Goal: Task Accomplishment & Management: Manage account settings

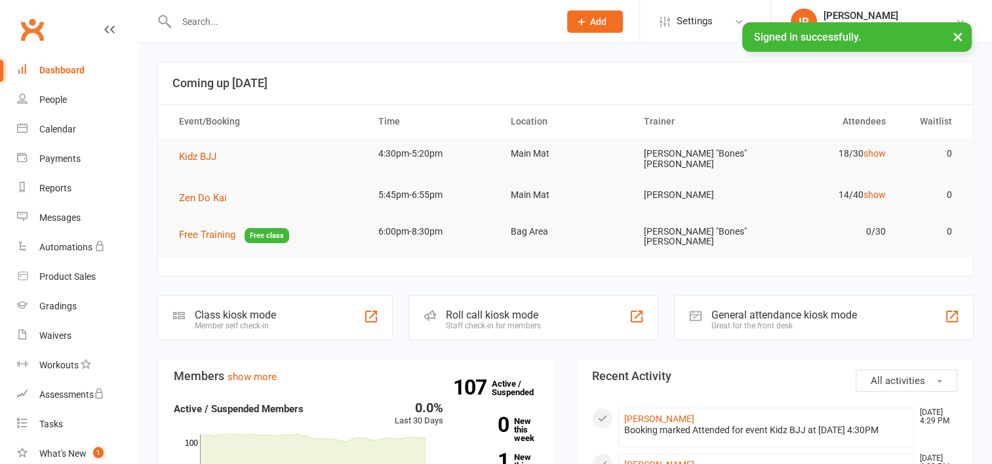
click at [193, 29] on input "text" at bounding box center [362, 21] width 378 height 18
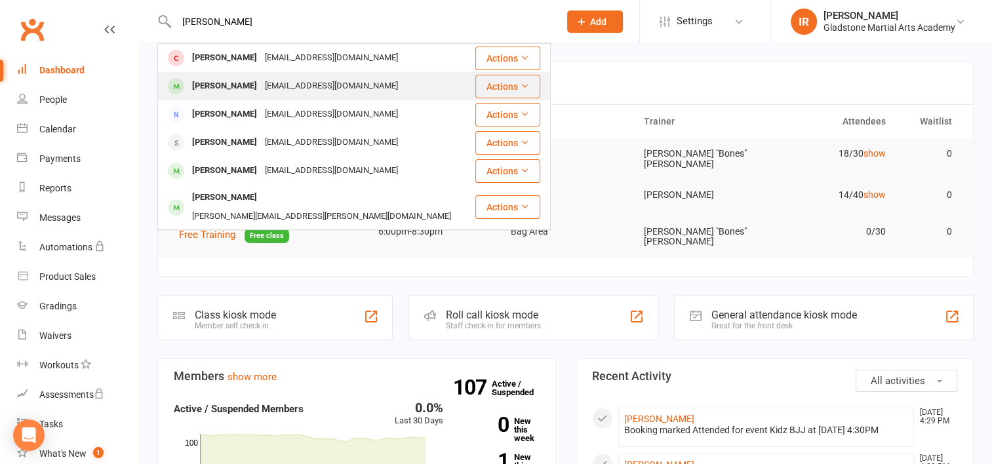
type input "[PERSON_NAME]"
click at [265, 86] on div "[EMAIL_ADDRESS][DOMAIN_NAME]" at bounding box center [331, 86] width 141 height 19
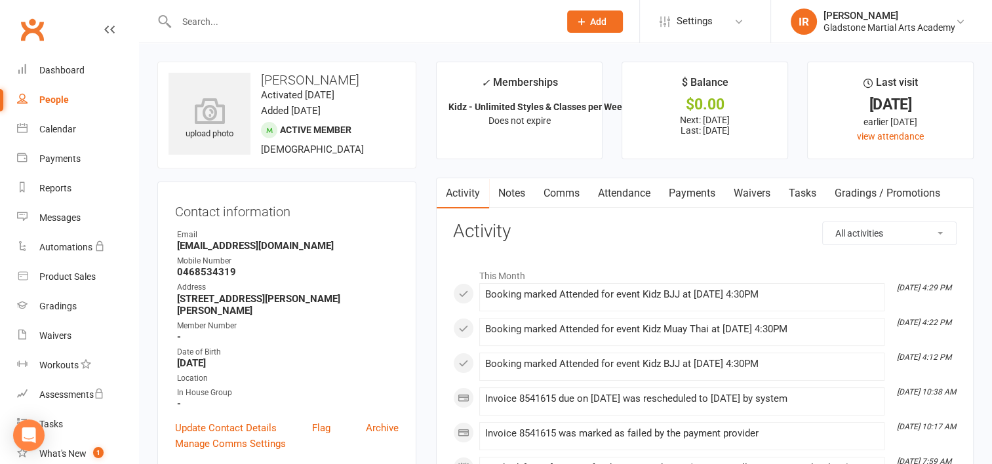
click at [692, 193] on link "Payments" at bounding box center [692, 193] width 65 height 30
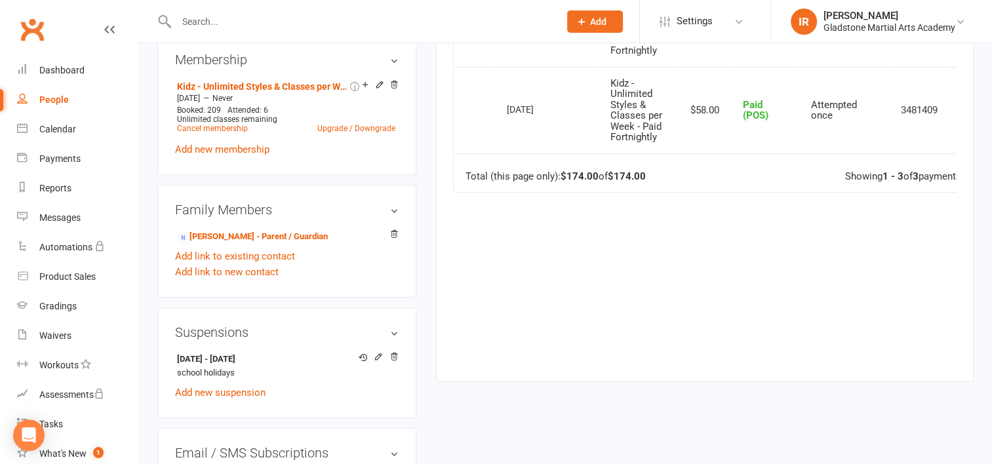
scroll to position [590, 0]
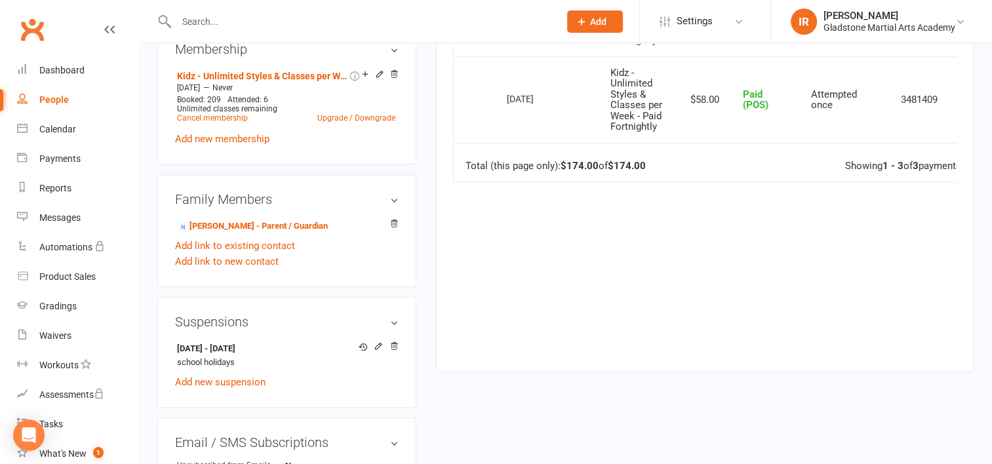
click at [742, 351] on div "Due Contact Membership Amount Status History Invoice # Select this [DATE] [PERS…" at bounding box center [705, 68] width 504 height 568
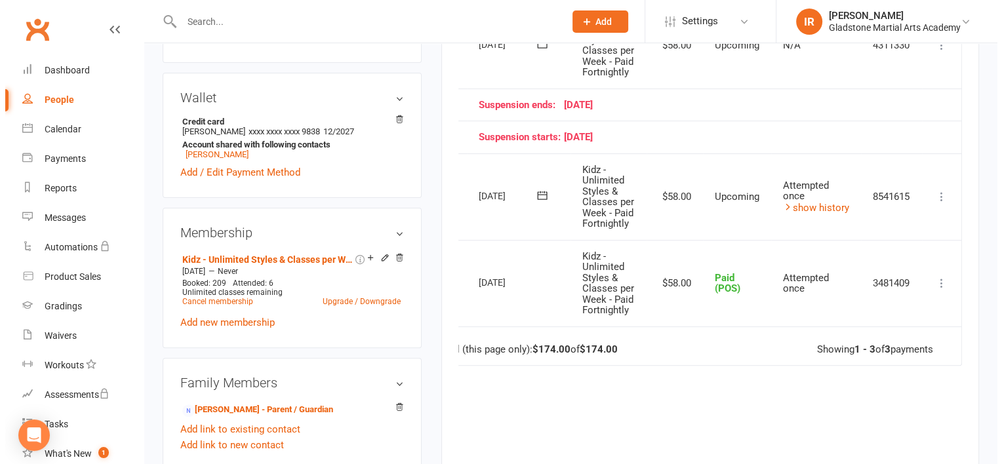
scroll to position [394, 0]
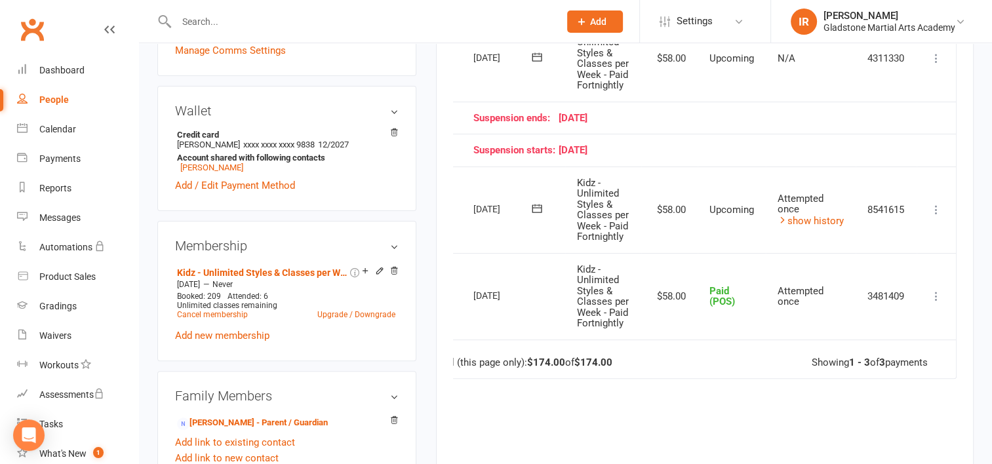
click at [940, 203] on icon at bounding box center [936, 209] width 13 height 13
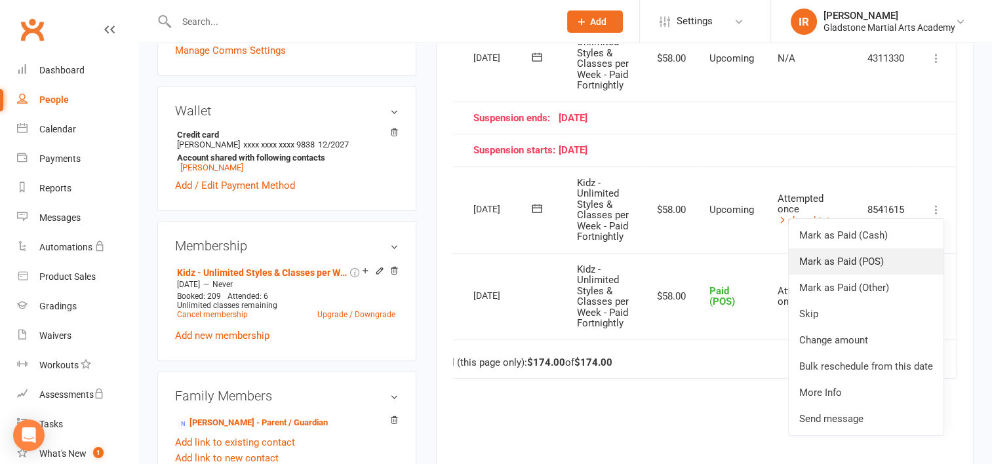
click at [878, 258] on link "Mark as Paid (POS)" at bounding box center [866, 262] width 155 height 26
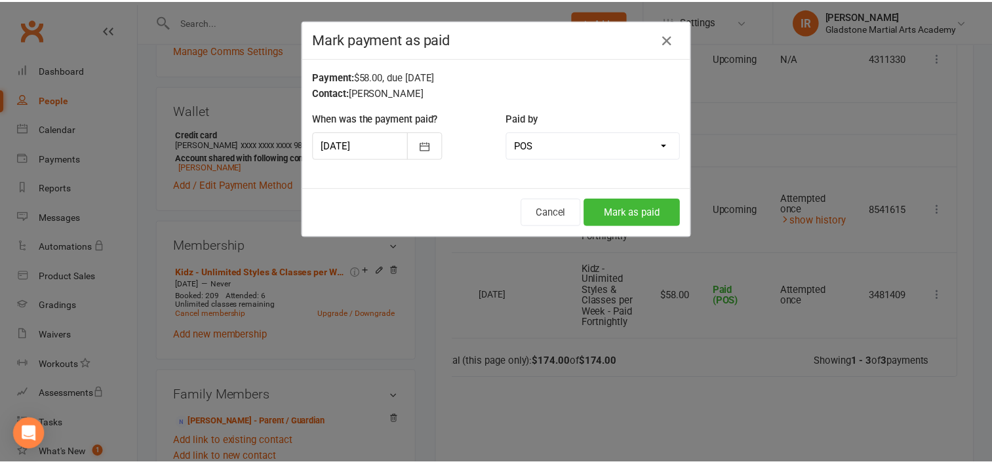
scroll to position [0, 28]
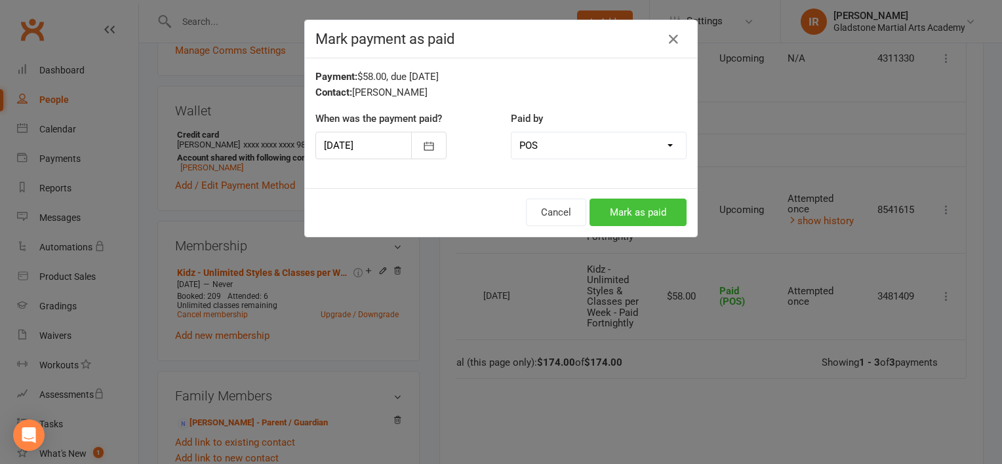
click at [624, 209] on button "Mark as paid" at bounding box center [638, 213] width 97 height 28
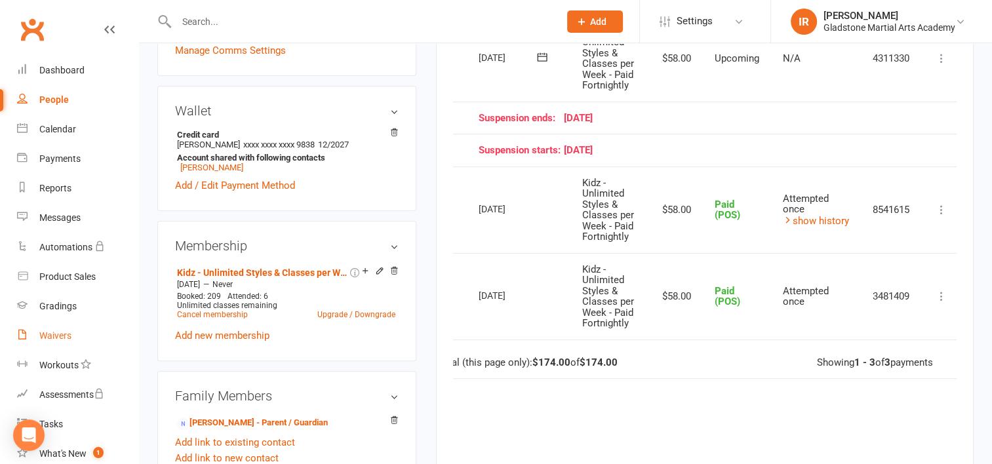
click at [62, 337] on div "Waivers" at bounding box center [55, 336] width 32 height 10
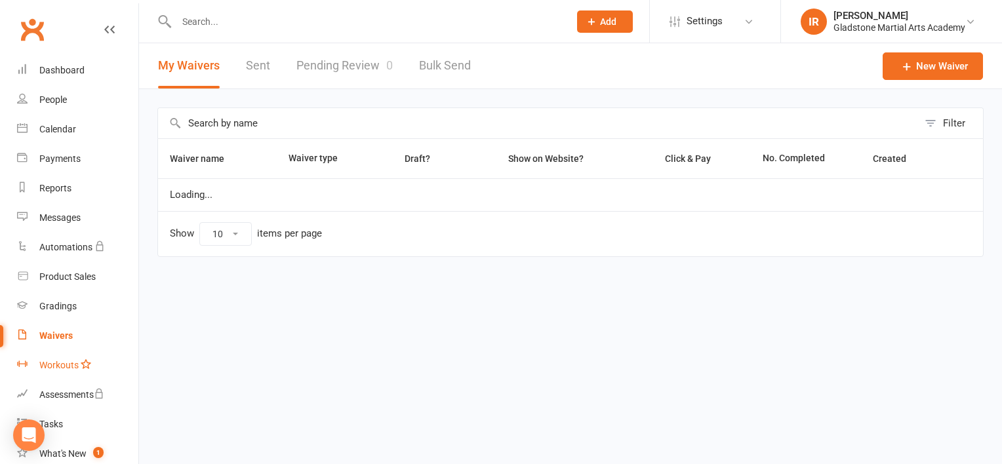
select select "25"
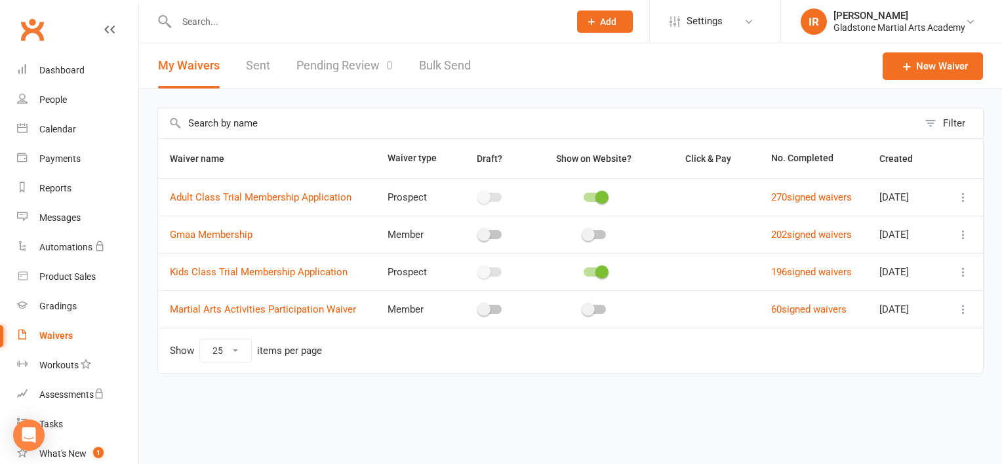
click at [317, 68] on link "Pending Review 0" at bounding box center [344, 65] width 96 height 45
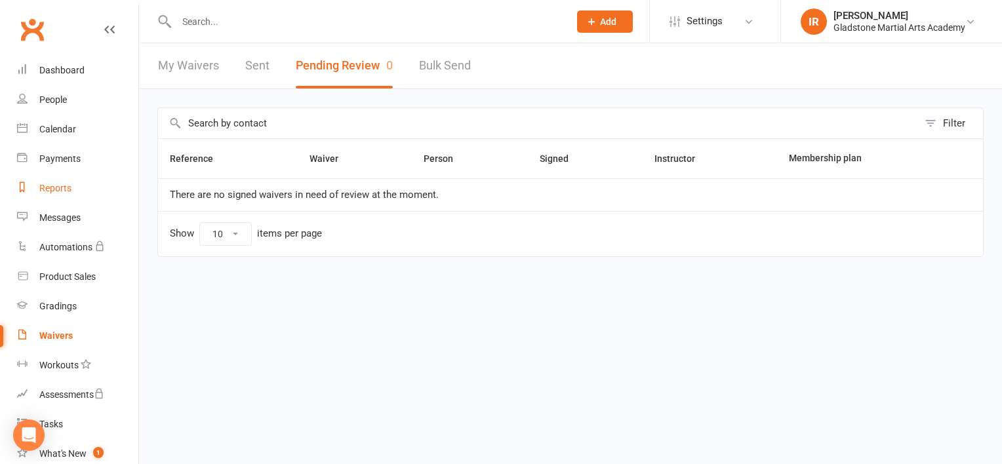
click at [60, 186] on div "Reports" at bounding box center [55, 188] width 32 height 10
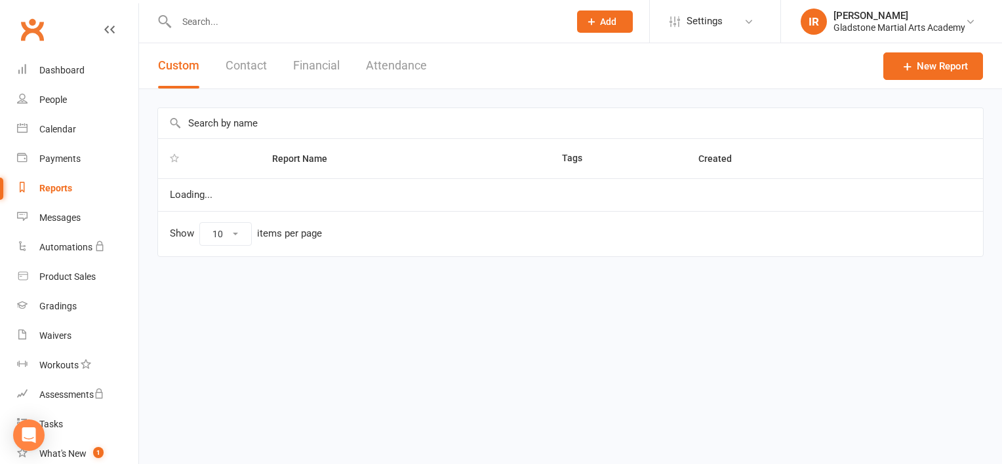
select select "100"
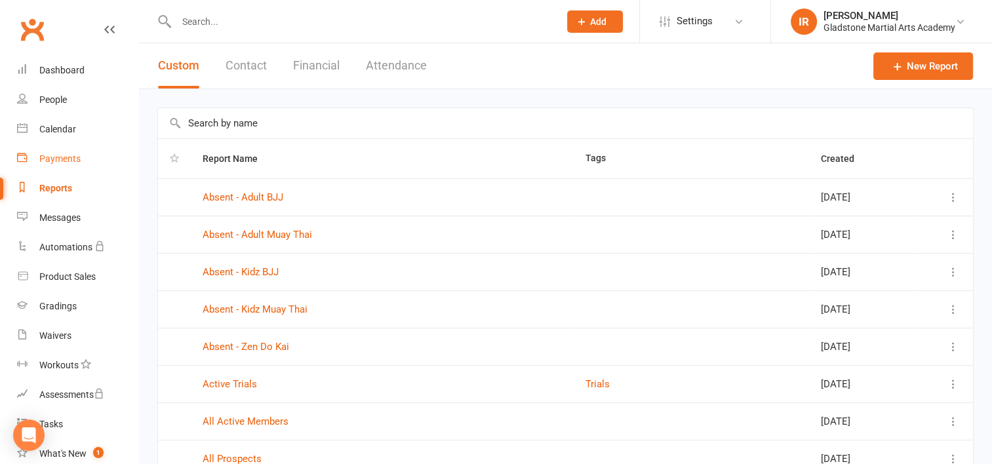
click at [52, 163] on div "Payments" at bounding box center [59, 158] width 41 height 10
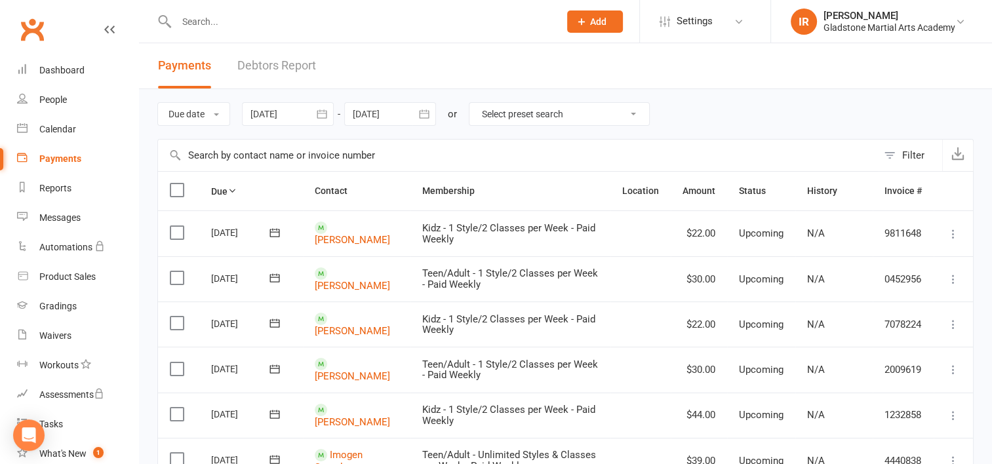
click at [284, 66] on link "Debtors Report" at bounding box center [276, 65] width 79 height 45
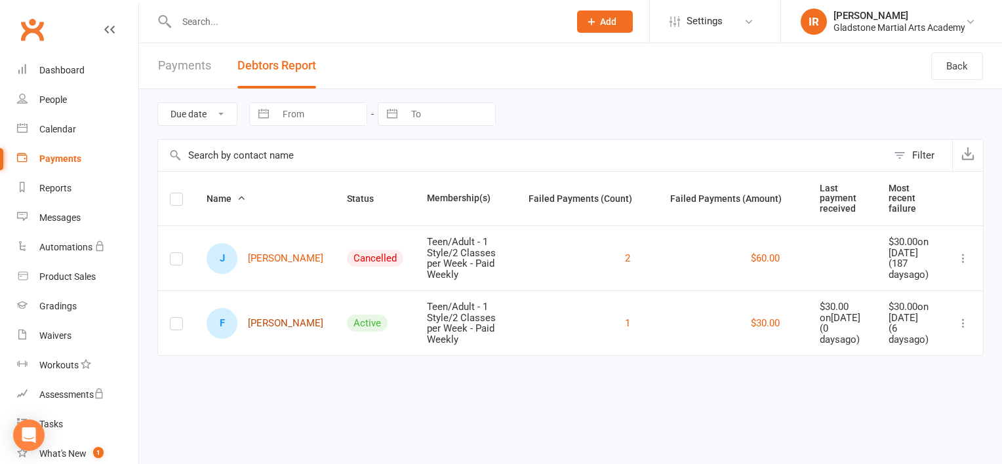
click at [262, 336] on link "F [PERSON_NAME]" at bounding box center [265, 323] width 117 height 31
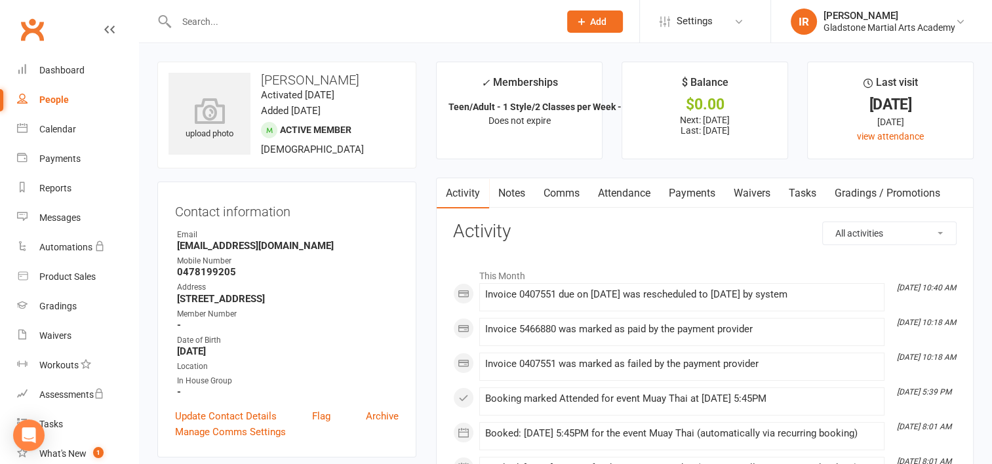
click at [691, 194] on link "Payments" at bounding box center [692, 193] width 65 height 30
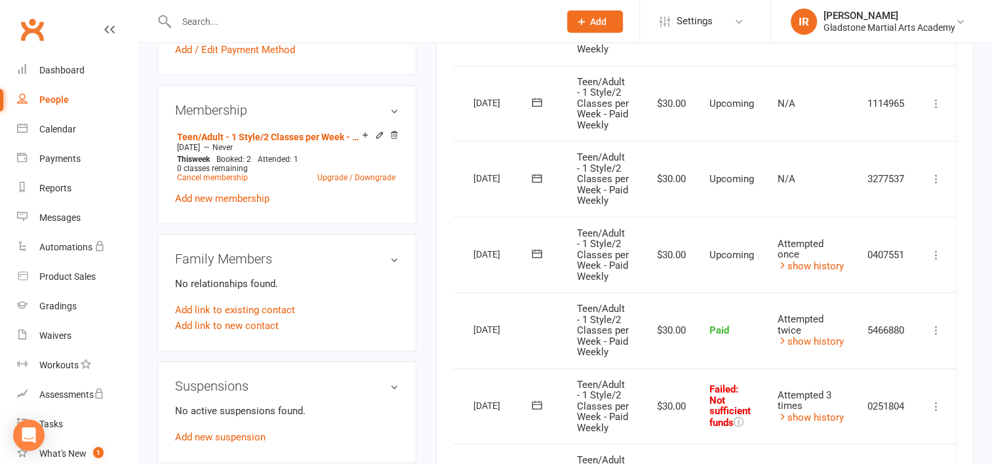
scroll to position [525, 0]
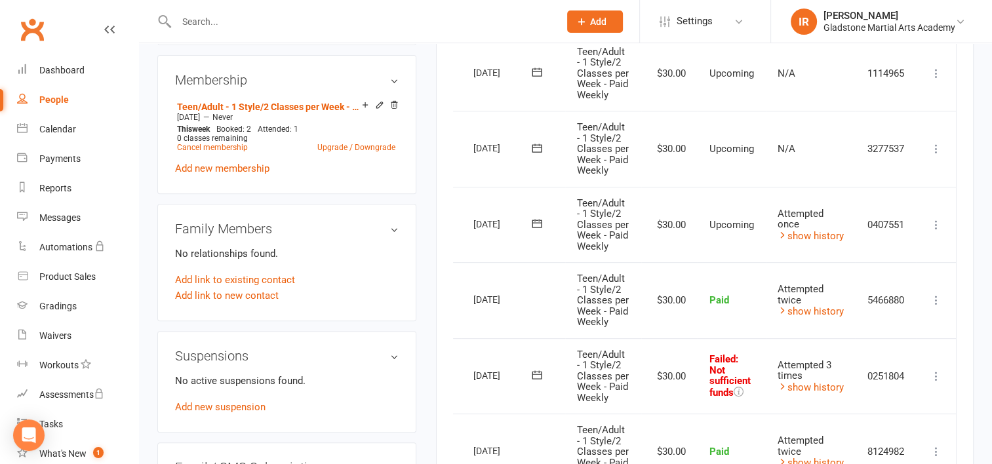
click at [42, 105] on link "People" at bounding box center [77, 100] width 121 height 30
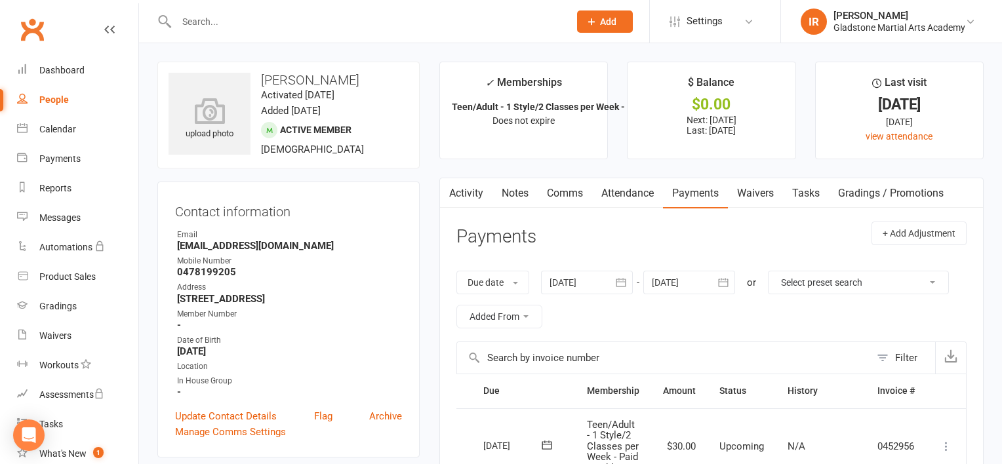
select select "100"
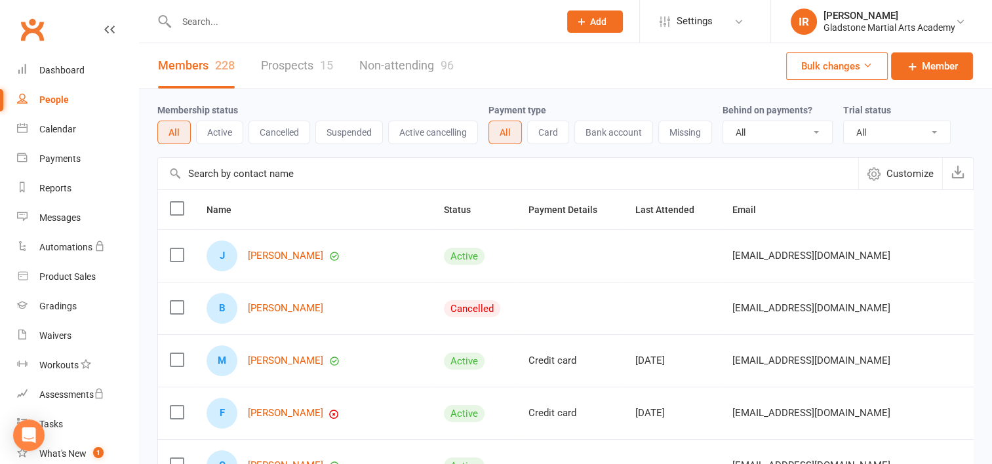
click at [280, 63] on link "Prospects 15" at bounding box center [297, 65] width 72 height 45
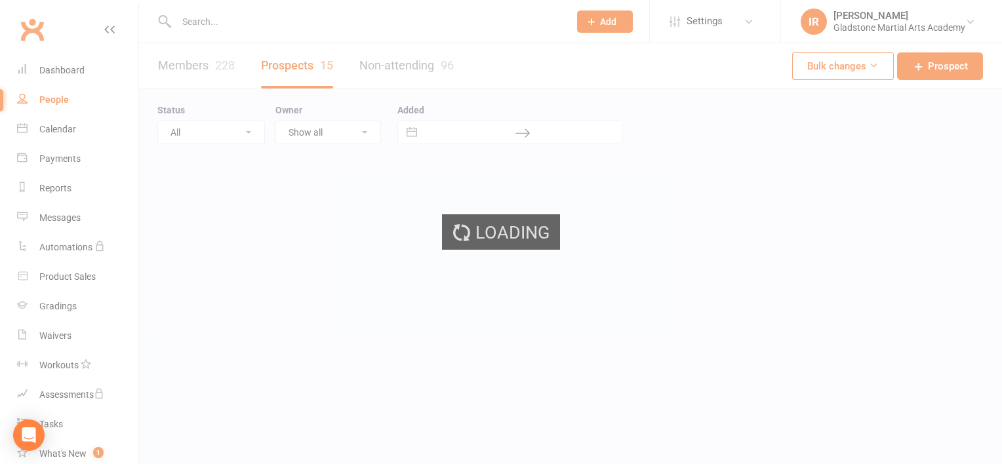
select select "100"
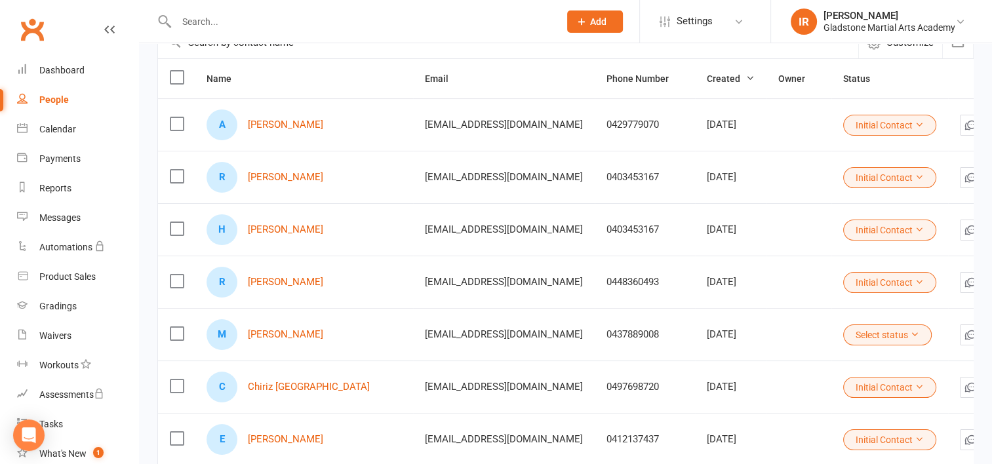
scroll to position [197, 0]
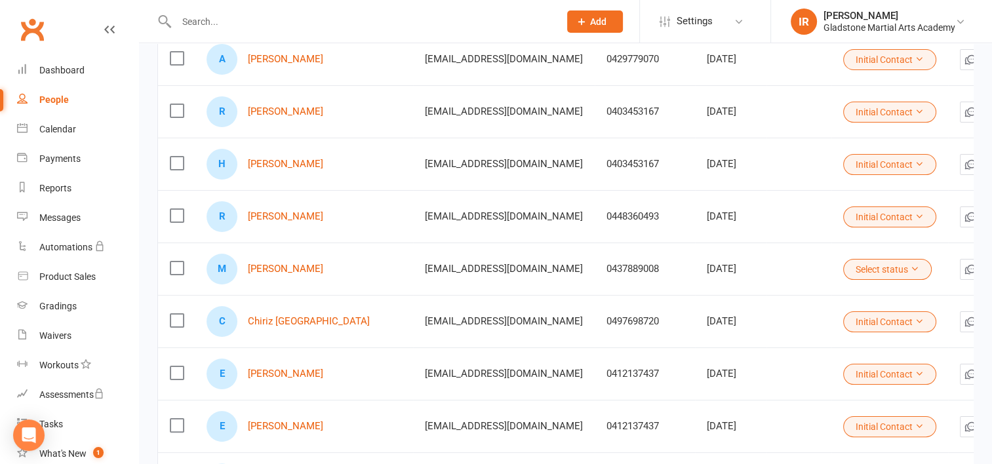
click at [910, 268] on icon at bounding box center [914, 268] width 9 height 9
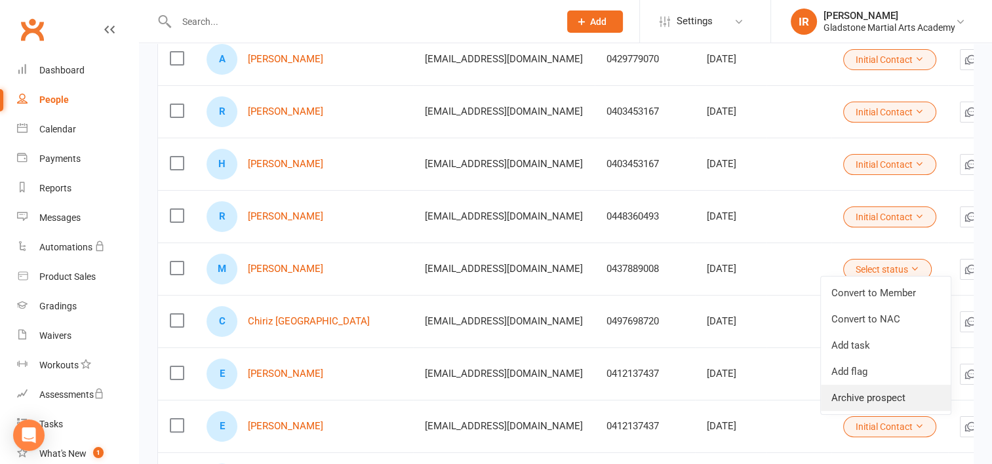
click at [869, 394] on link "Archive prospect" at bounding box center [886, 398] width 130 height 26
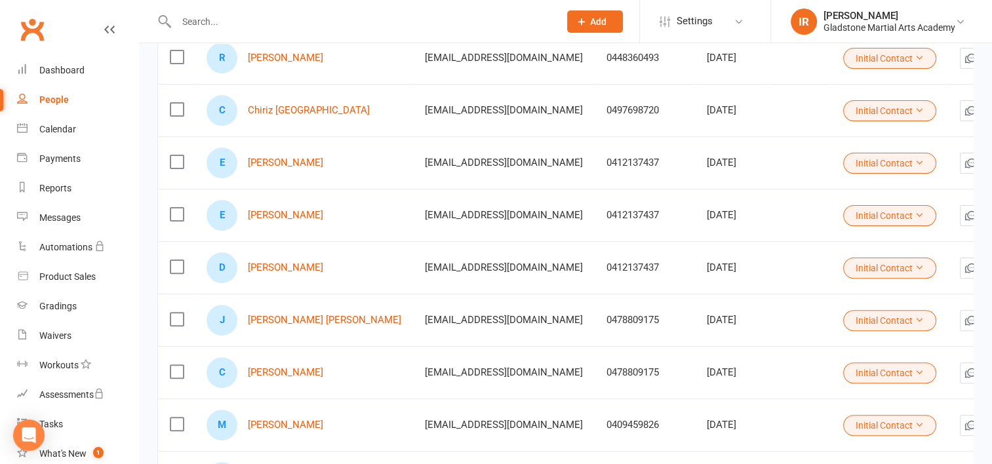
scroll to position [328, 0]
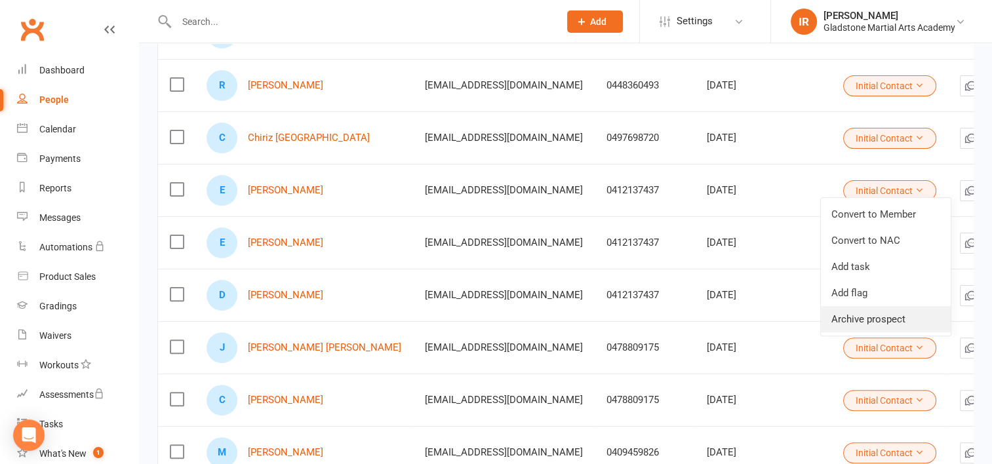
click at [880, 320] on link "Archive prospect" at bounding box center [886, 319] width 130 height 26
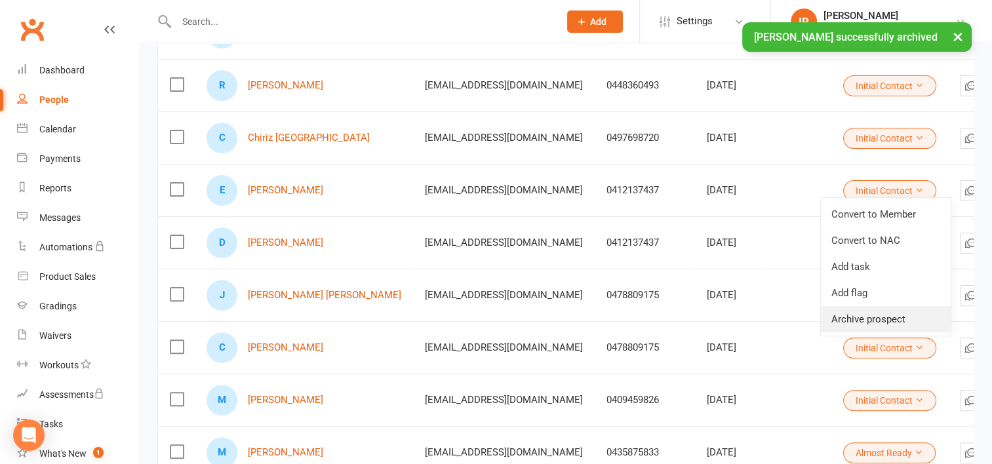
click at [861, 317] on link "Archive prospect" at bounding box center [886, 319] width 130 height 26
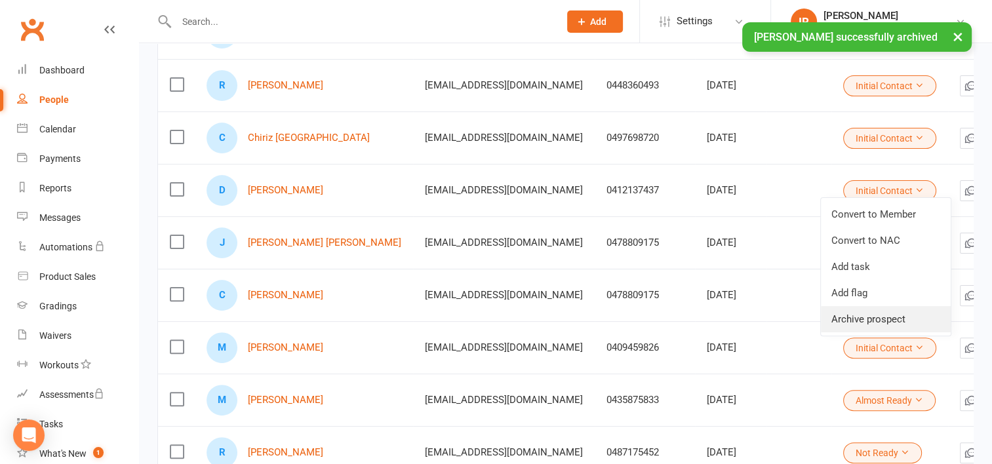
click at [866, 317] on link "Archive prospect" at bounding box center [886, 319] width 130 height 26
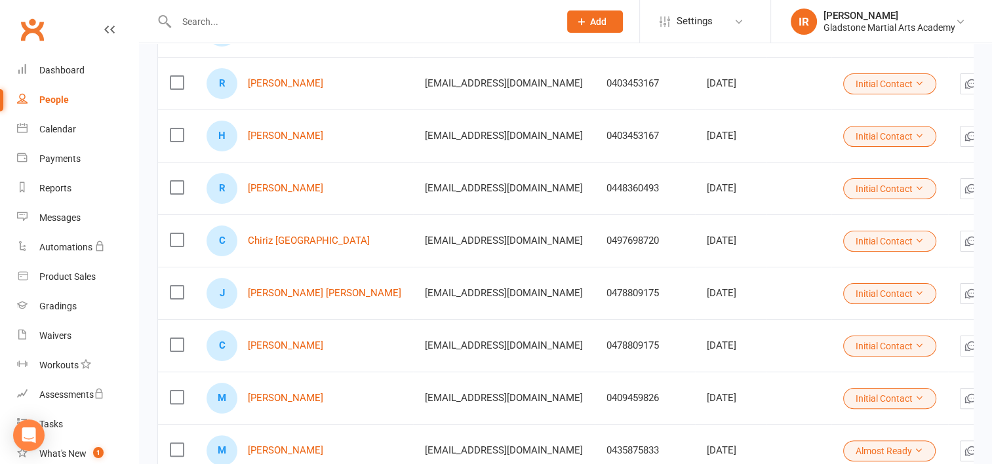
scroll to position [197, 0]
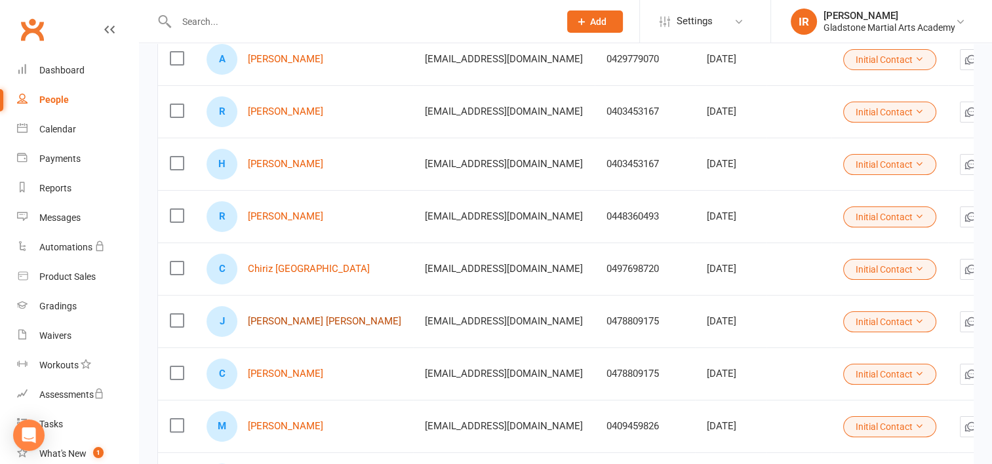
click at [299, 319] on link "[PERSON_NAME] [PERSON_NAME]" at bounding box center [324, 321] width 153 height 11
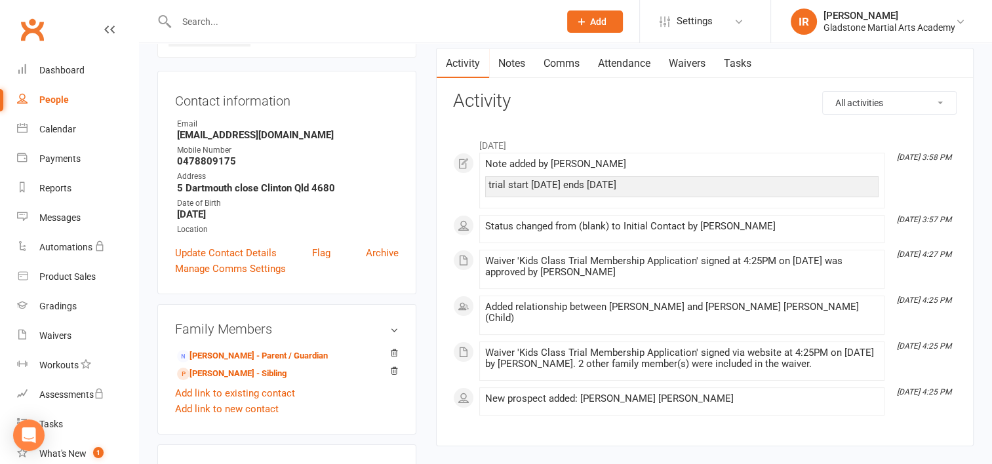
scroll to position [131, 0]
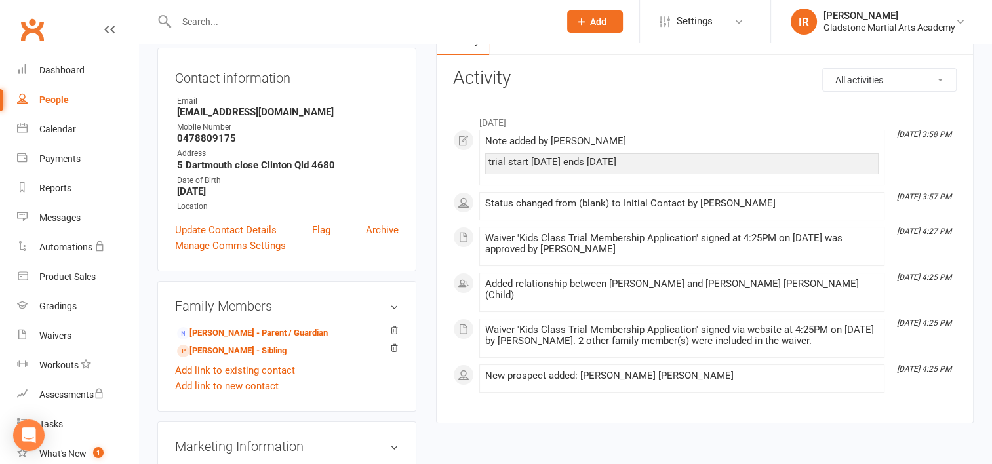
select select "100"
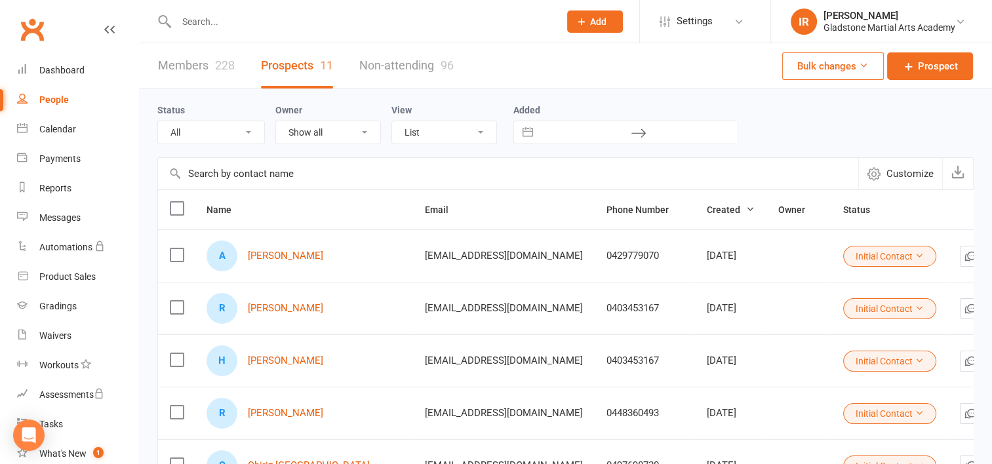
scroll to position [66, 0]
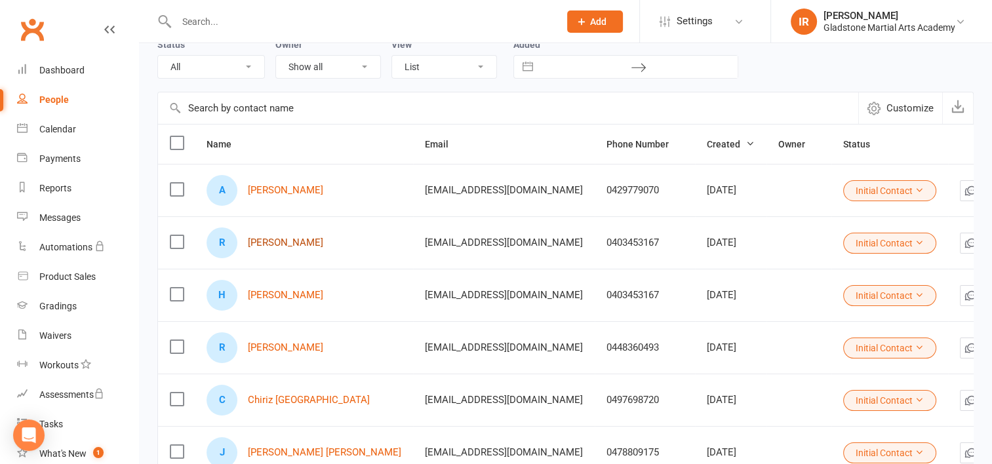
click at [276, 239] on link "[PERSON_NAME]" at bounding box center [285, 242] width 75 height 11
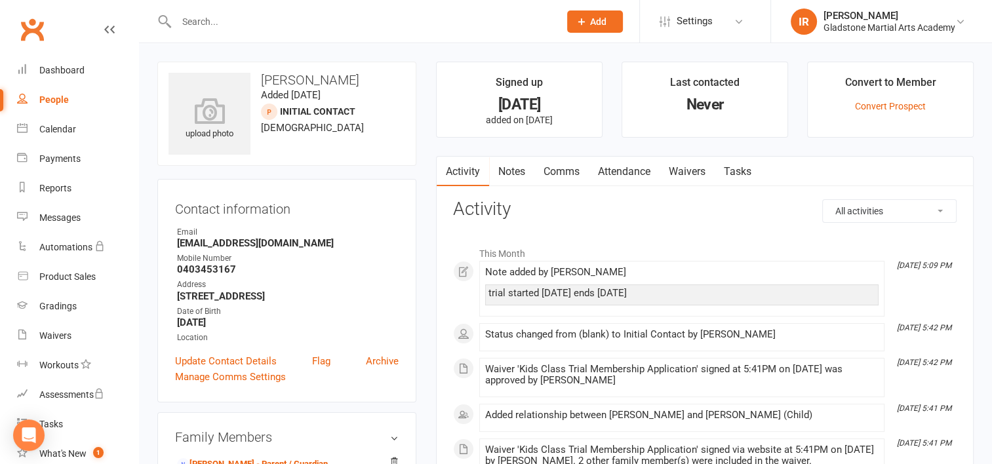
select select "100"
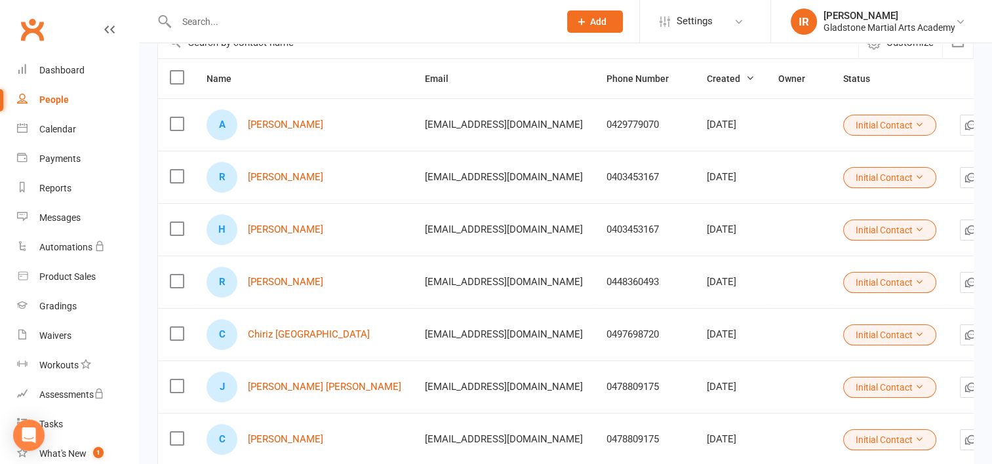
scroll to position [197, 0]
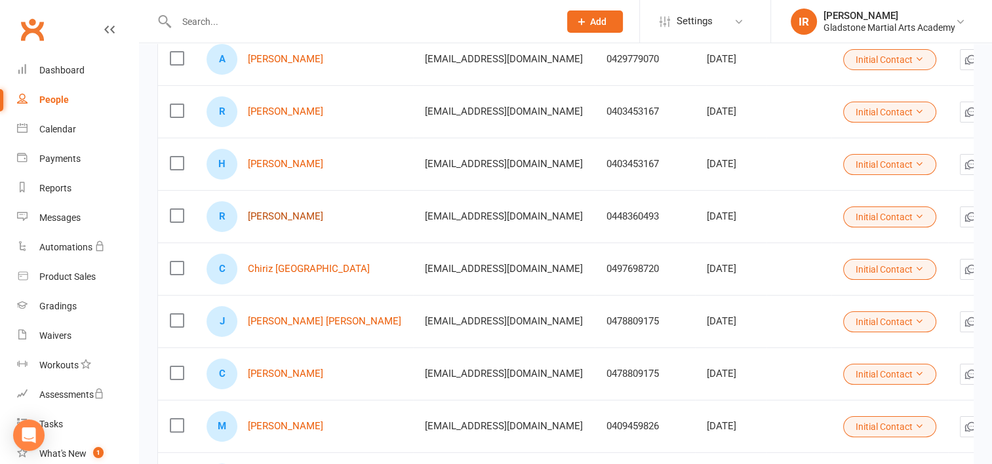
click at [260, 212] on link "[PERSON_NAME]" at bounding box center [285, 216] width 75 height 11
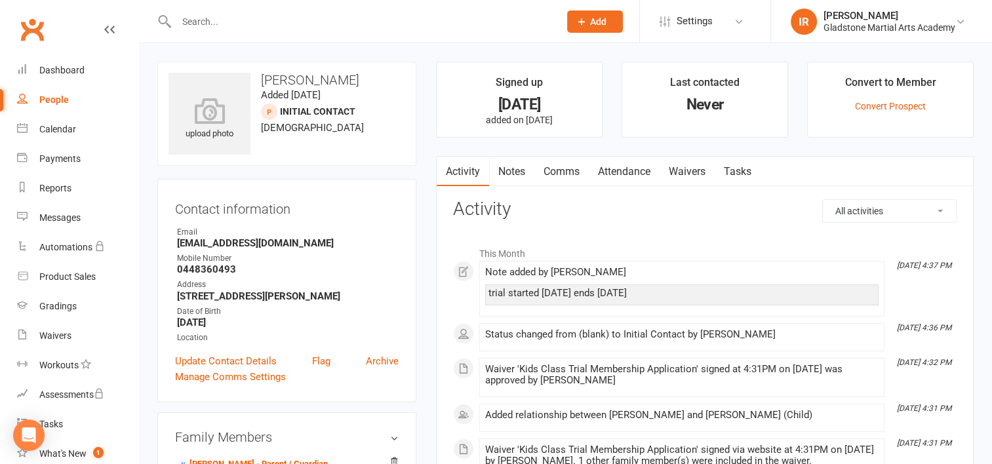
select select "100"
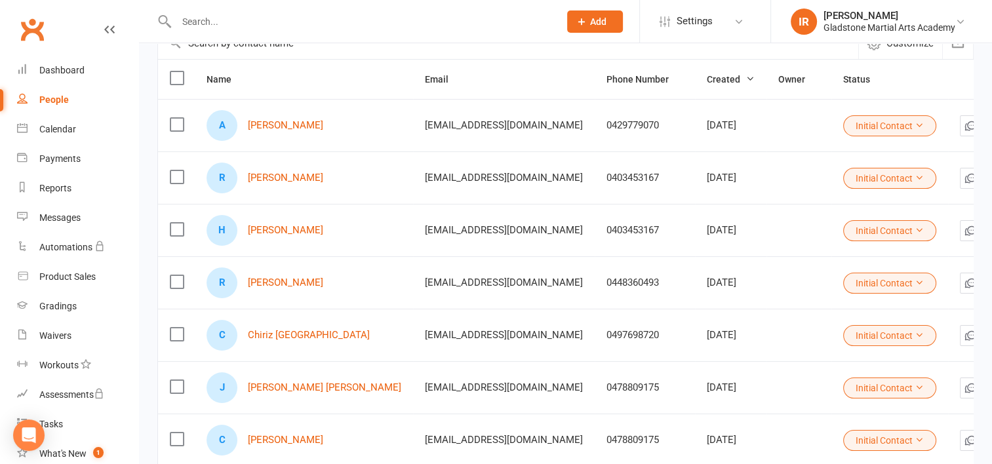
scroll to position [131, 0]
click at [285, 277] on link "[PERSON_NAME]" at bounding box center [285, 282] width 75 height 11
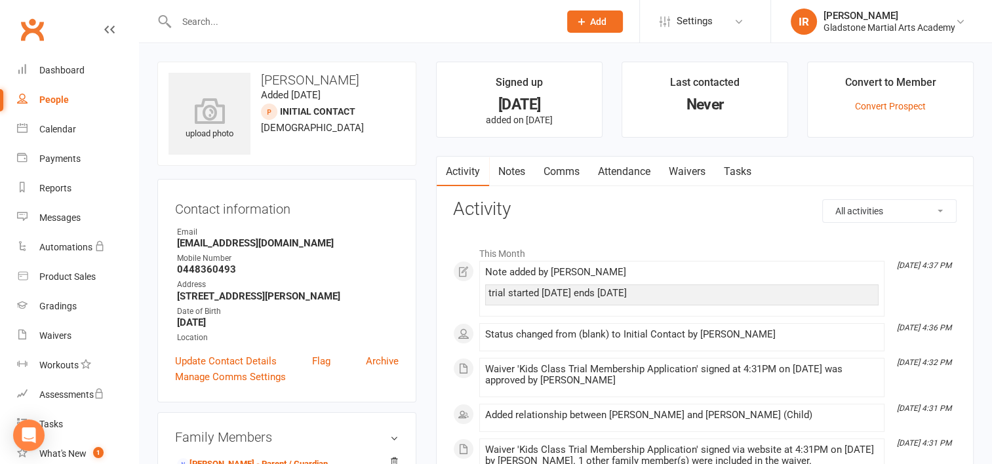
click at [516, 169] on link "Notes" at bounding box center [511, 172] width 45 height 30
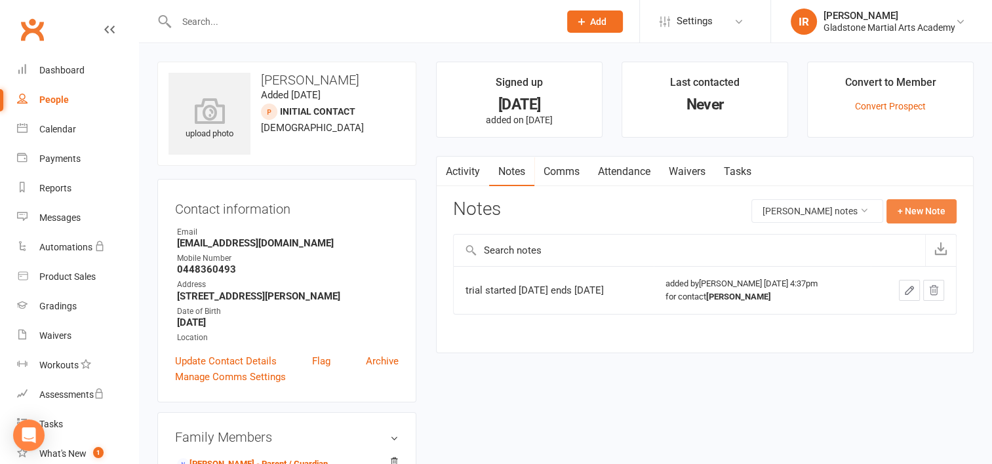
click at [920, 209] on button "+ New Note" at bounding box center [922, 211] width 70 height 24
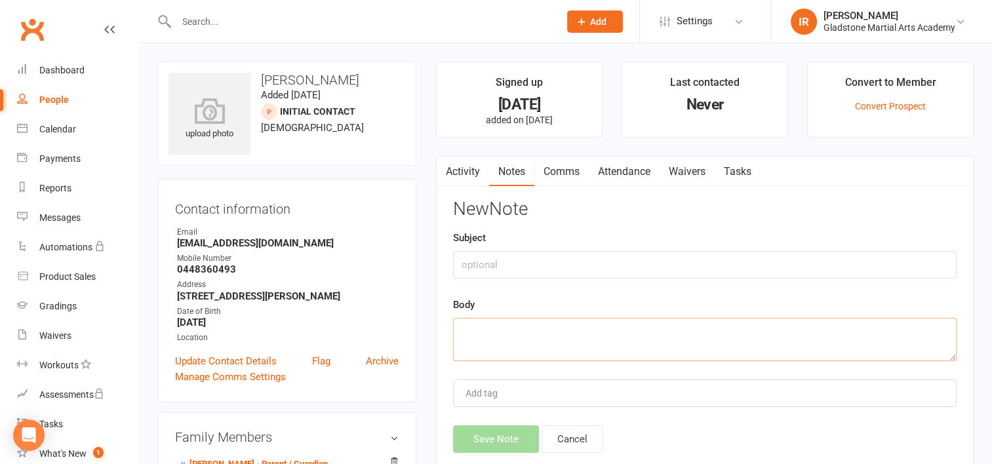
click at [531, 327] on textarea at bounding box center [705, 339] width 504 height 43
click at [555, 331] on textarea "trial extended until" at bounding box center [705, 339] width 504 height 43
type textarea "trial extended until [DATE]"
click at [499, 430] on button "Save Note" at bounding box center [496, 440] width 86 height 28
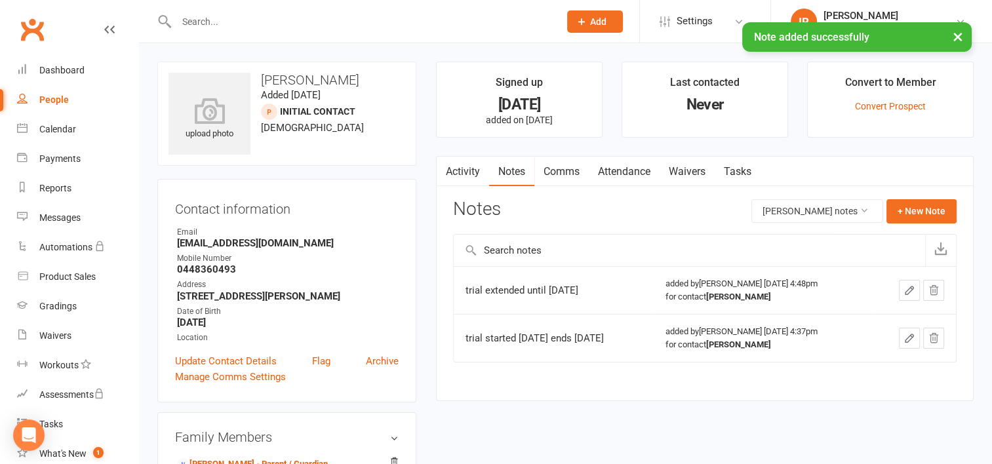
click at [50, 98] on div "People" at bounding box center [54, 99] width 30 height 10
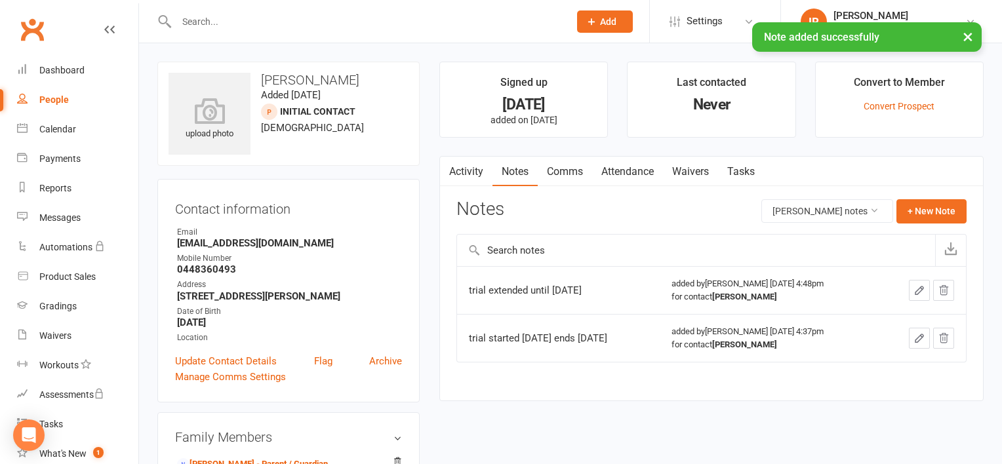
select select "100"
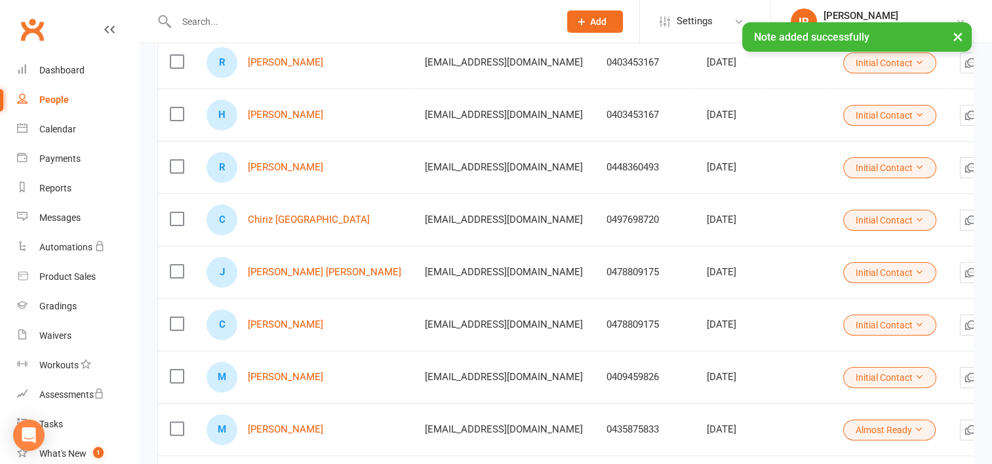
scroll to position [262, 0]
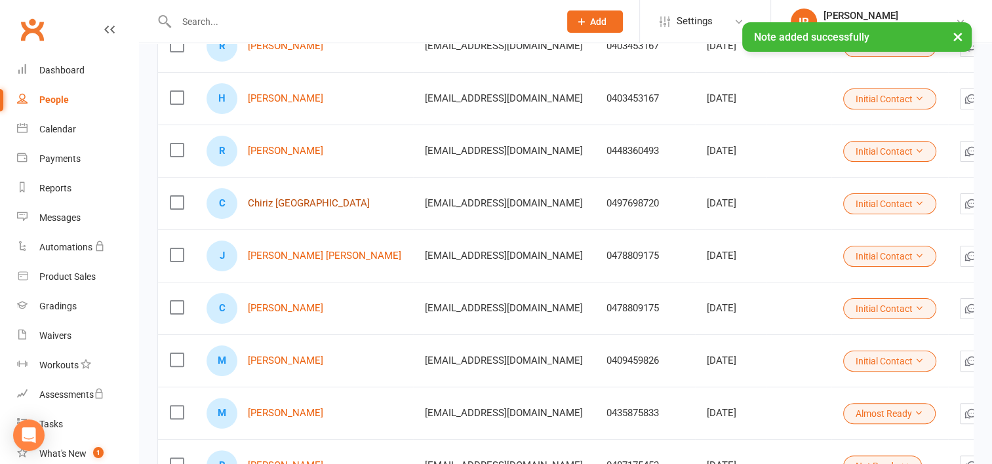
click at [277, 202] on link "Chiriz [GEOGRAPHIC_DATA]" at bounding box center [309, 203] width 122 height 11
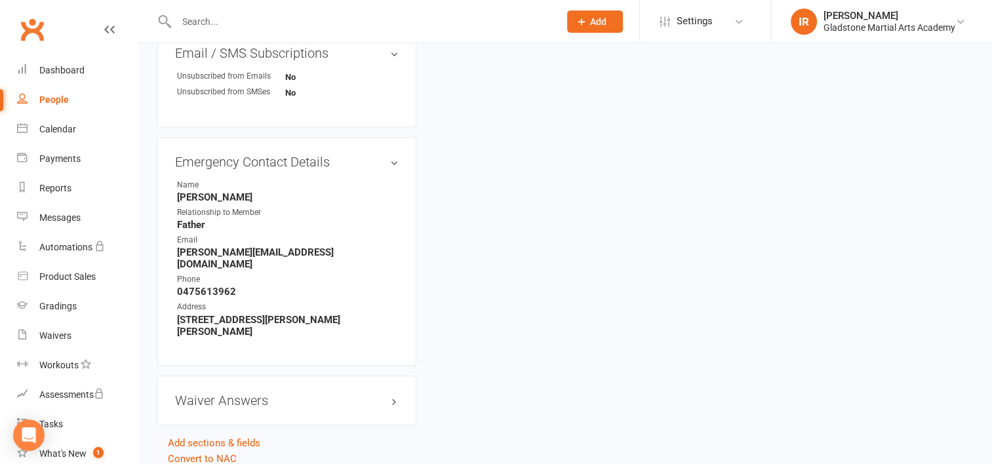
scroll to position [646, 0]
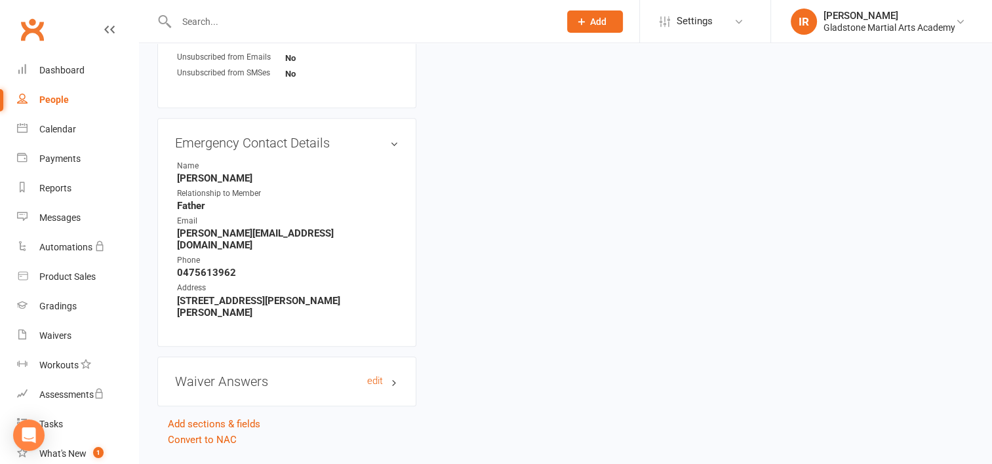
click at [277, 375] on h3 "Waiver Answers edit" at bounding box center [287, 382] width 224 height 14
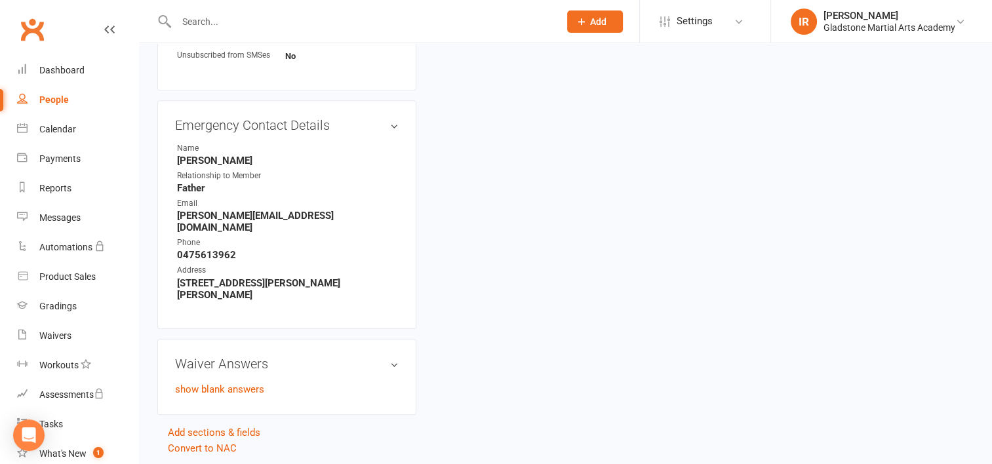
scroll to position [672, 0]
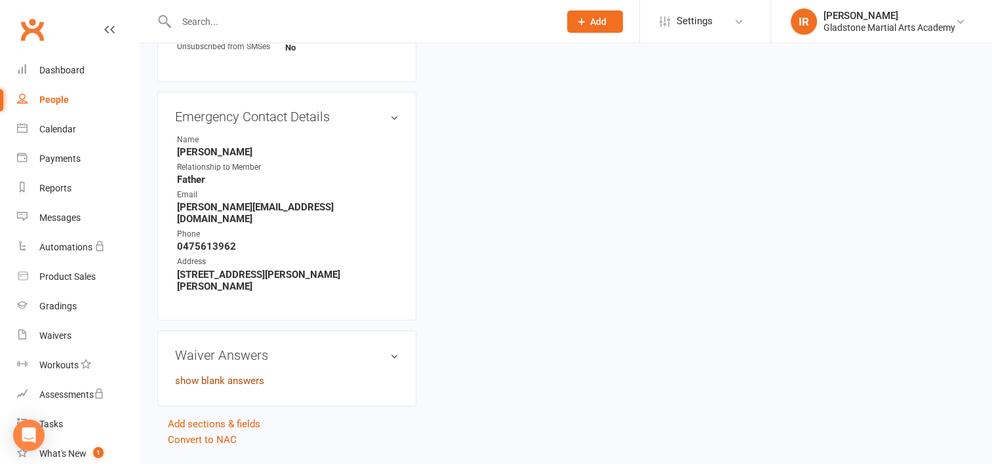
click at [241, 375] on link "show blank answers" at bounding box center [219, 381] width 89 height 12
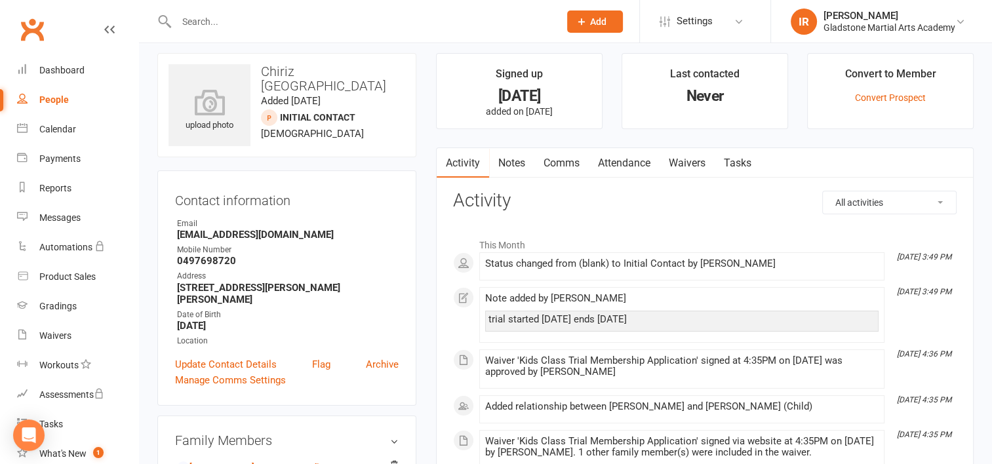
scroll to position [0, 0]
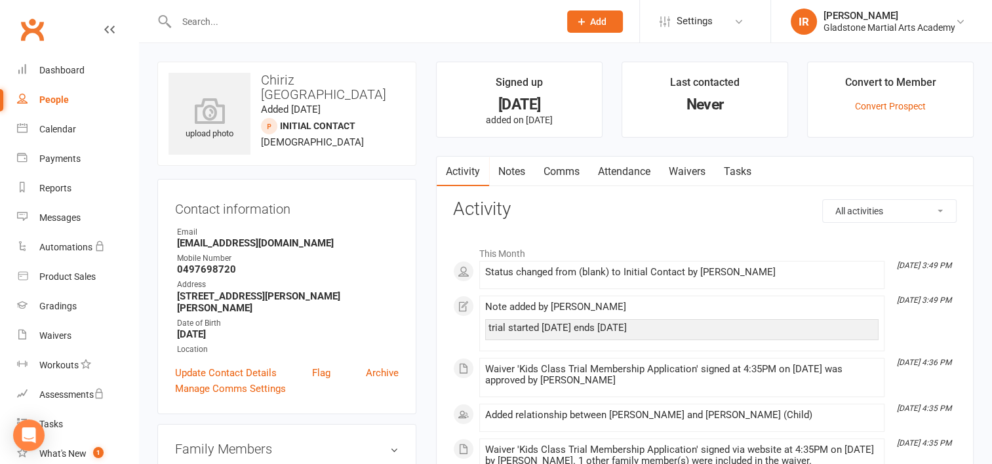
click at [512, 166] on link "Notes" at bounding box center [511, 172] width 45 height 30
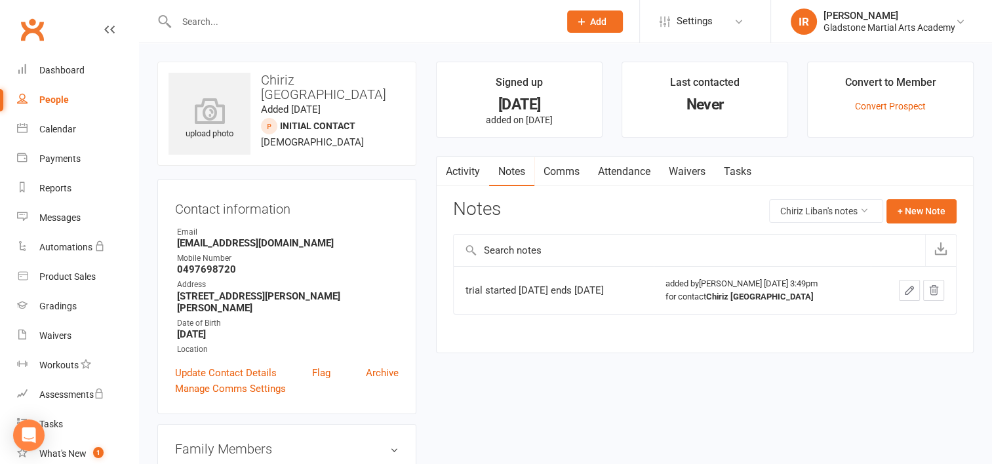
select select "100"
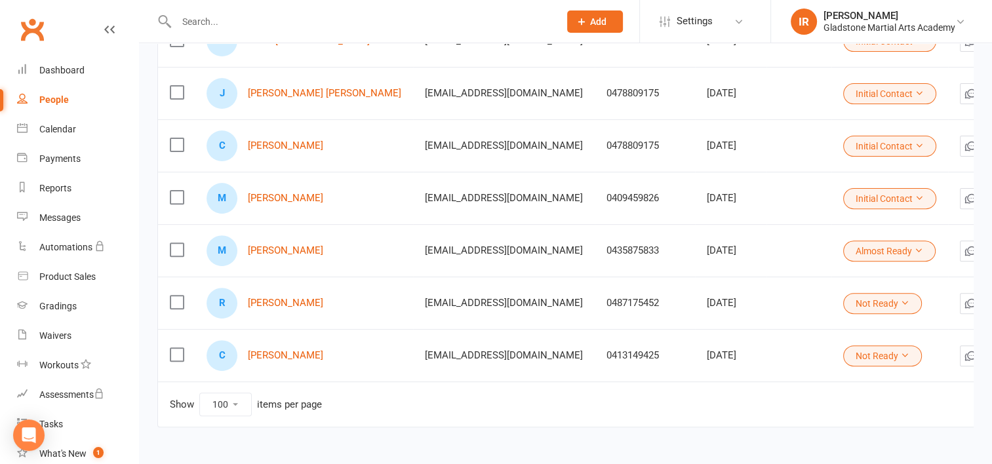
scroll to position [455, 0]
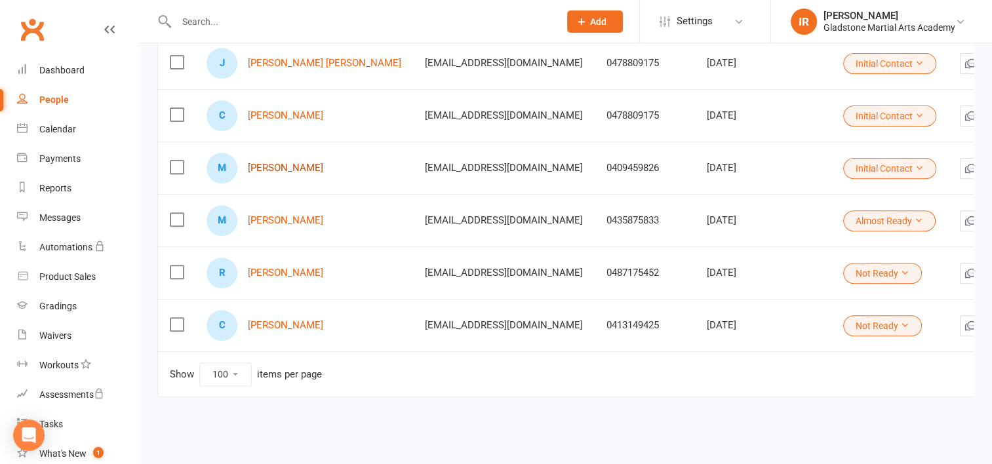
click at [289, 167] on link "[PERSON_NAME]" at bounding box center [285, 168] width 75 height 11
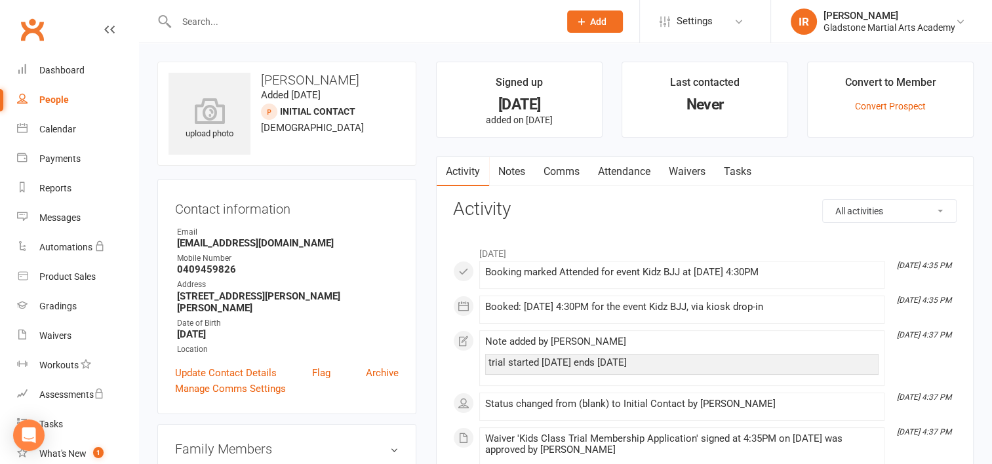
select select "100"
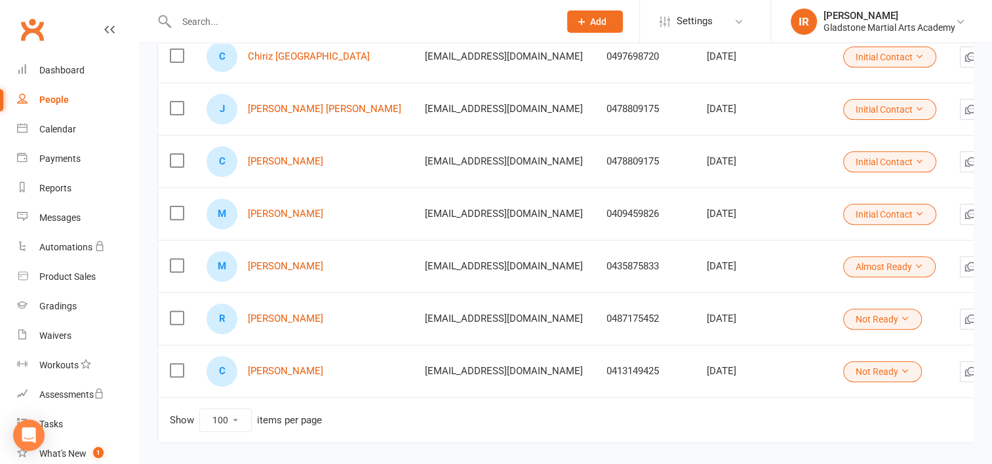
scroll to position [390, 0]
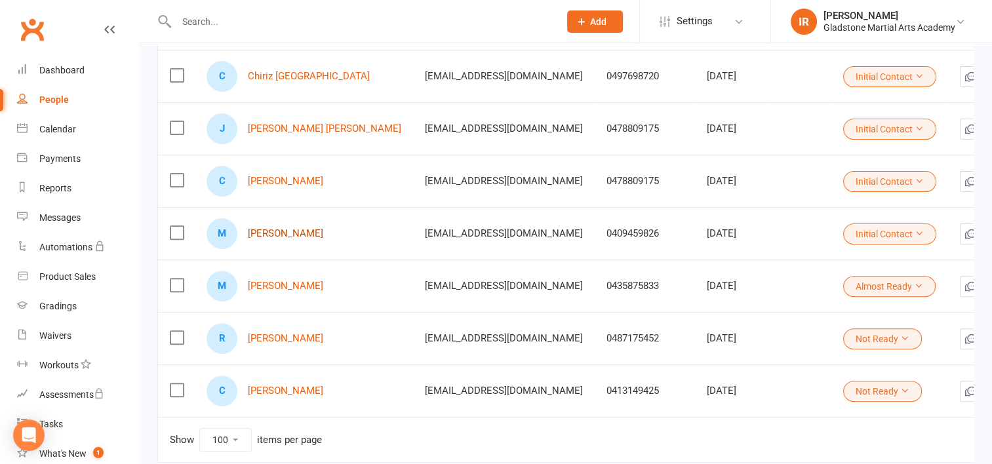
click at [289, 234] on link "[PERSON_NAME]" at bounding box center [285, 233] width 75 height 11
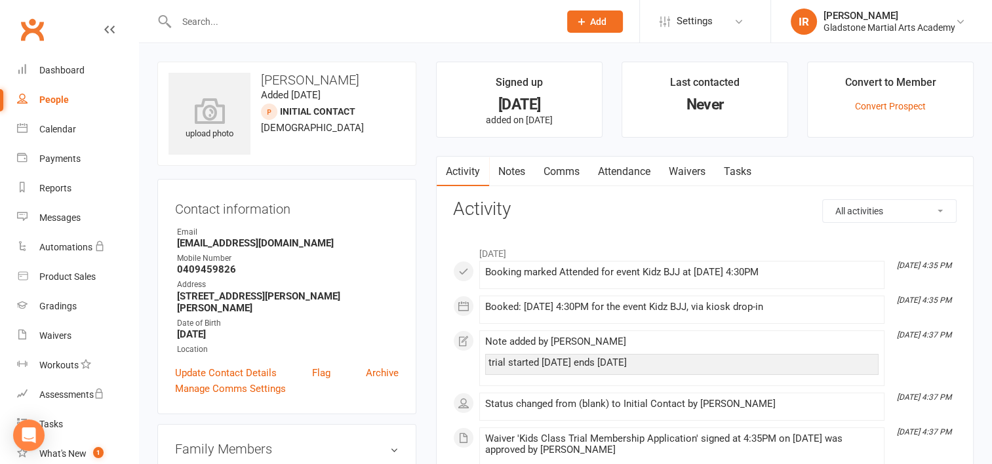
click at [56, 94] on div "People" at bounding box center [54, 99] width 30 height 10
select select "100"
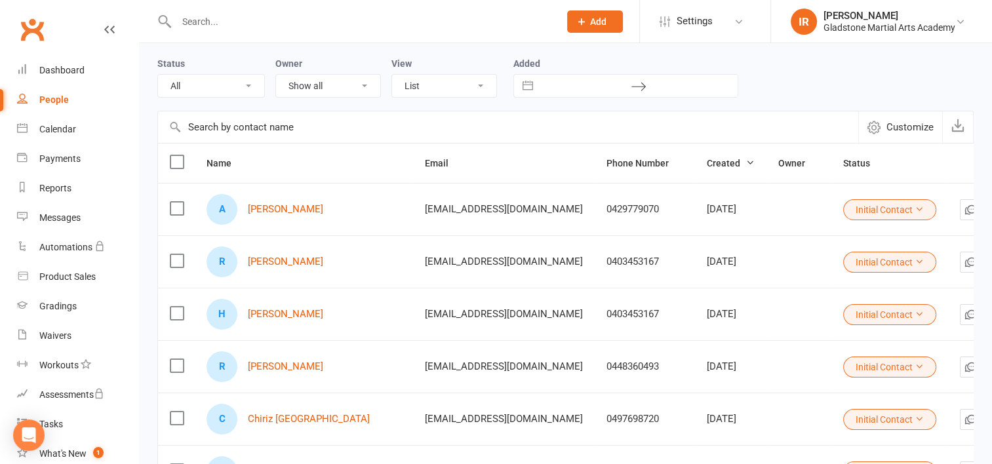
scroll to position [394, 0]
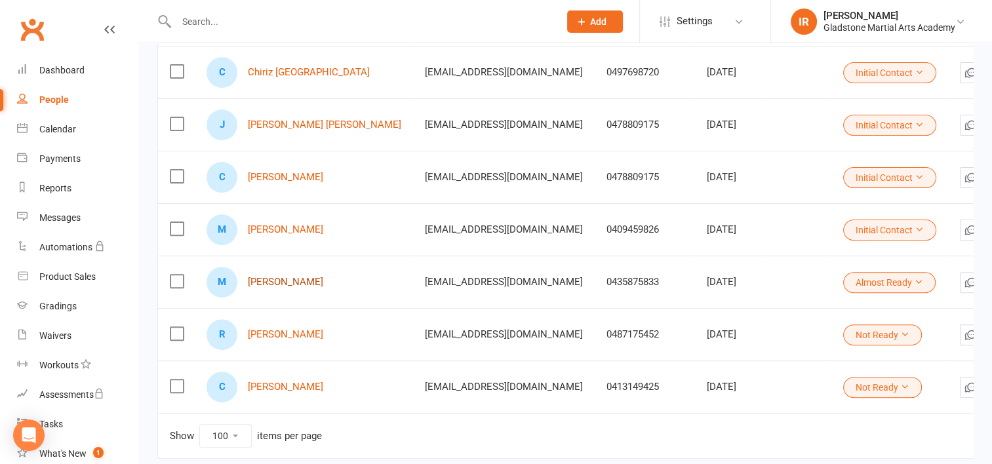
click at [278, 283] on link "[PERSON_NAME]" at bounding box center [285, 282] width 75 height 11
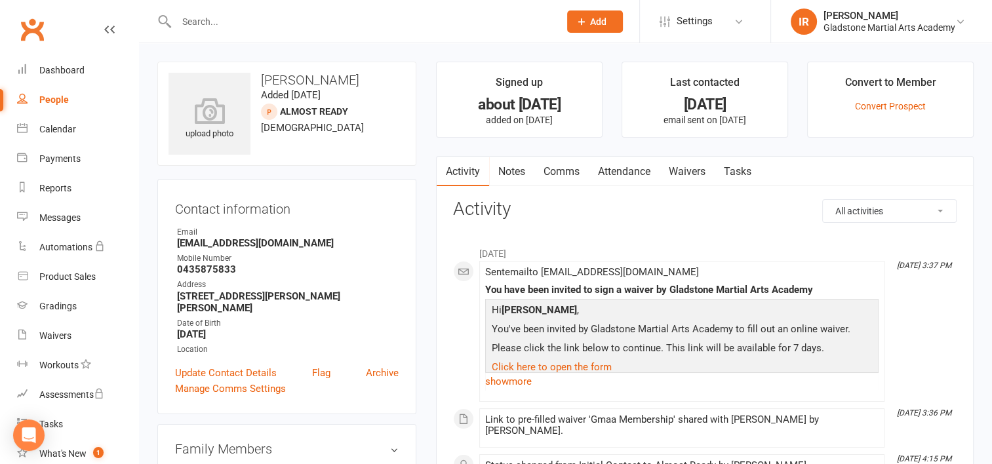
click at [58, 100] on div "People" at bounding box center [54, 99] width 30 height 10
select select "100"
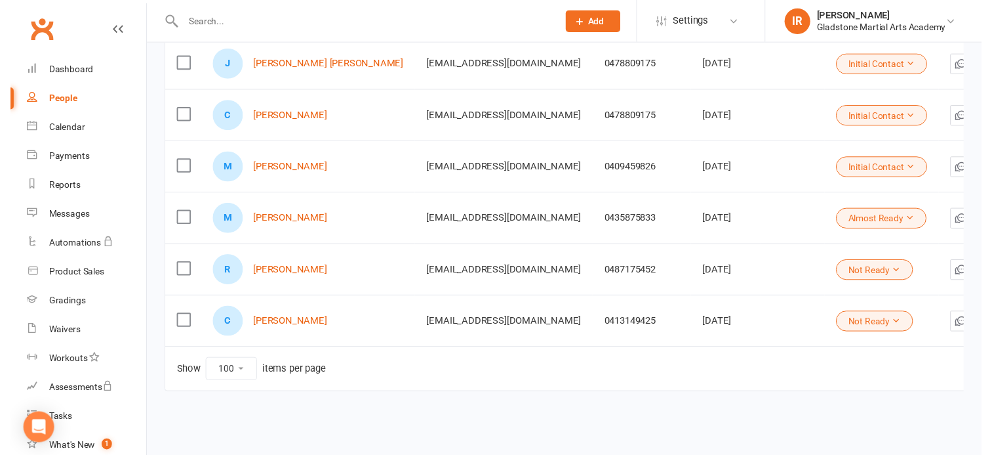
scroll to position [455, 0]
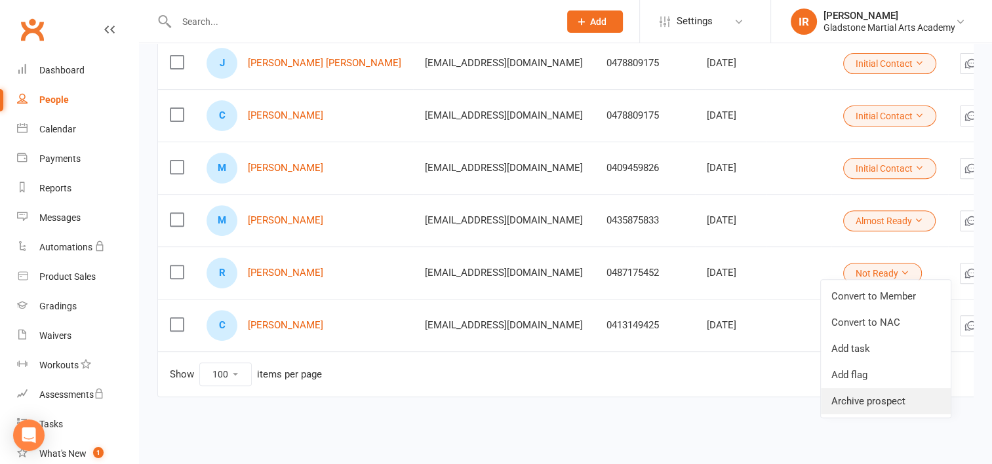
click at [872, 404] on link "Archive prospect" at bounding box center [886, 401] width 130 height 26
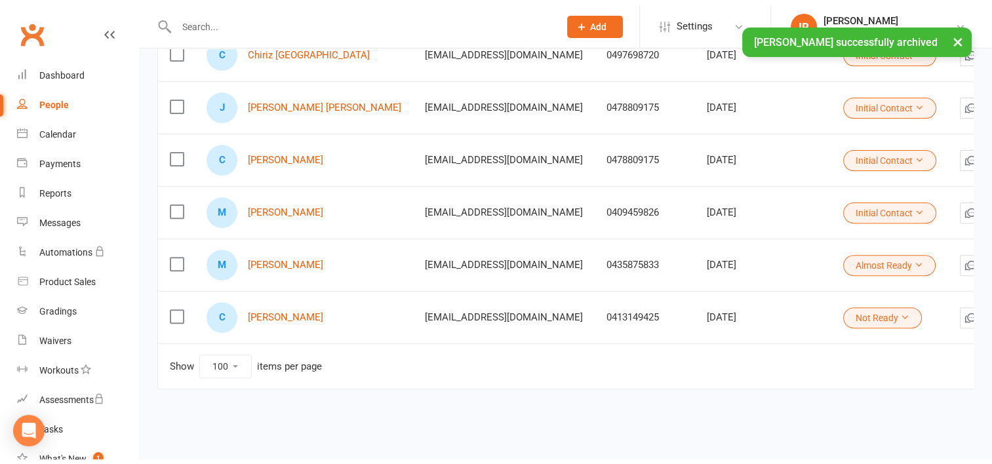
scroll to position [403, 0]
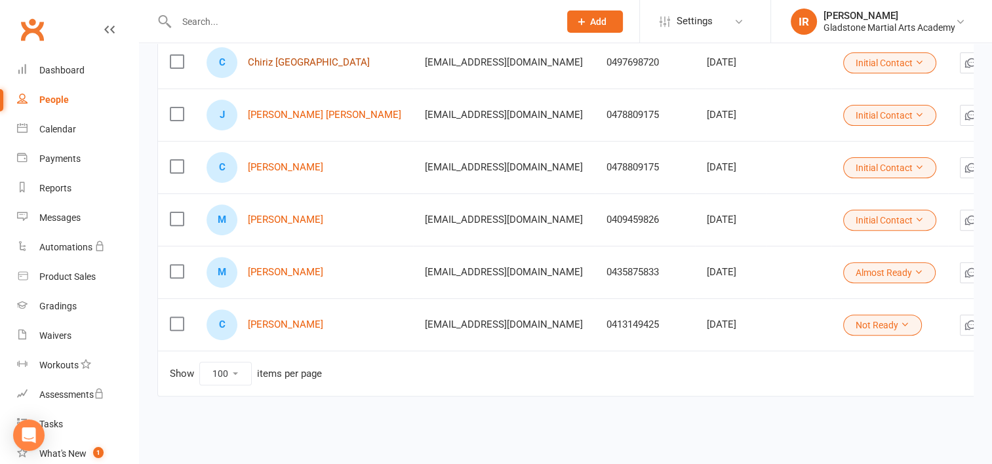
drag, startPoint x: 262, startPoint y: 58, endPoint x: 270, endPoint y: 58, distance: 7.2
click at [262, 58] on link "Chiriz [GEOGRAPHIC_DATA]" at bounding box center [309, 62] width 122 height 11
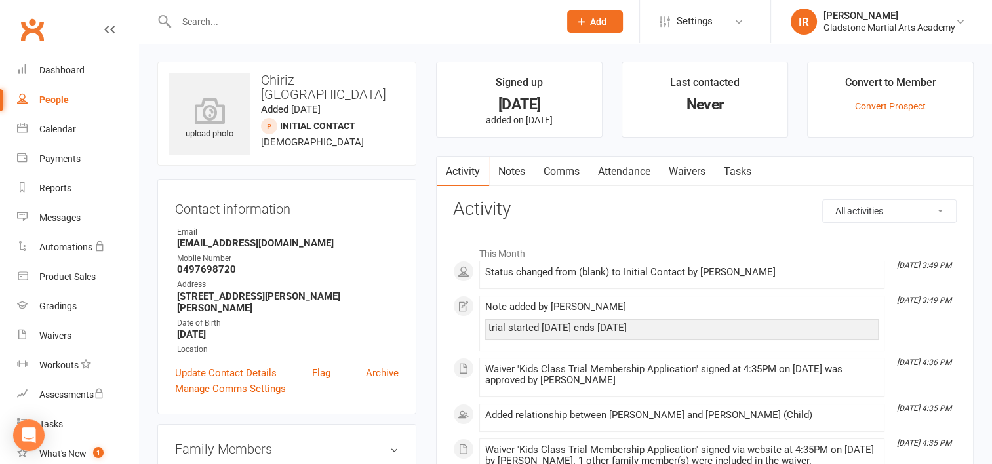
click at [506, 169] on link "Notes" at bounding box center [511, 172] width 45 height 30
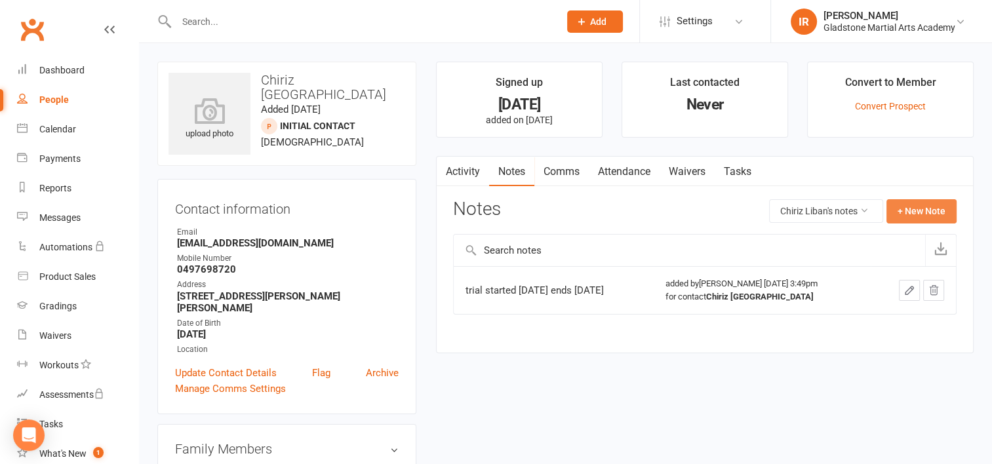
click at [928, 209] on button "+ New Note" at bounding box center [922, 211] width 70 height 24
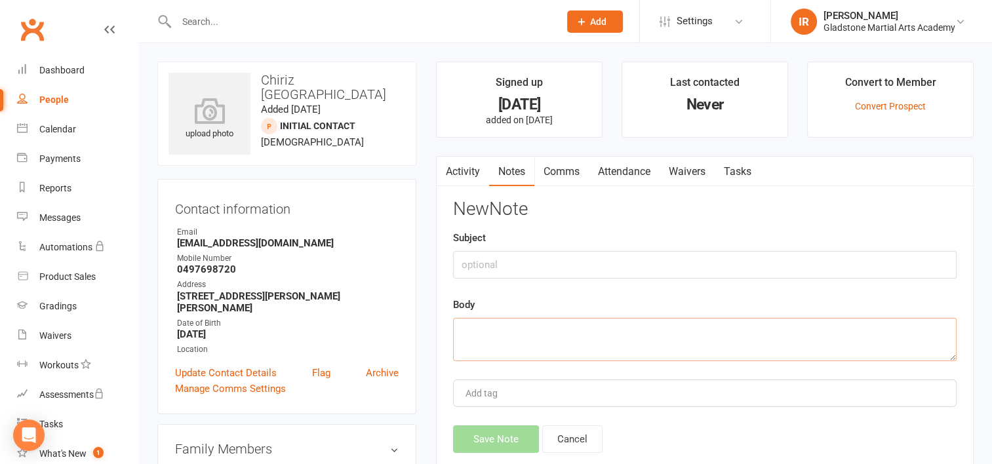
click at [591, 338] on textarea at bounding box center [705, 339] width 504 height 43
click at [552, 331] on textarea "trial extended until24/9/25" at bounding box center [705, 339] width 504 height 43
type textarea "trial extended until25/9/25"
click at [488, 438] on button "Save Note" at bounding box center [496, 440] width 86 height 28
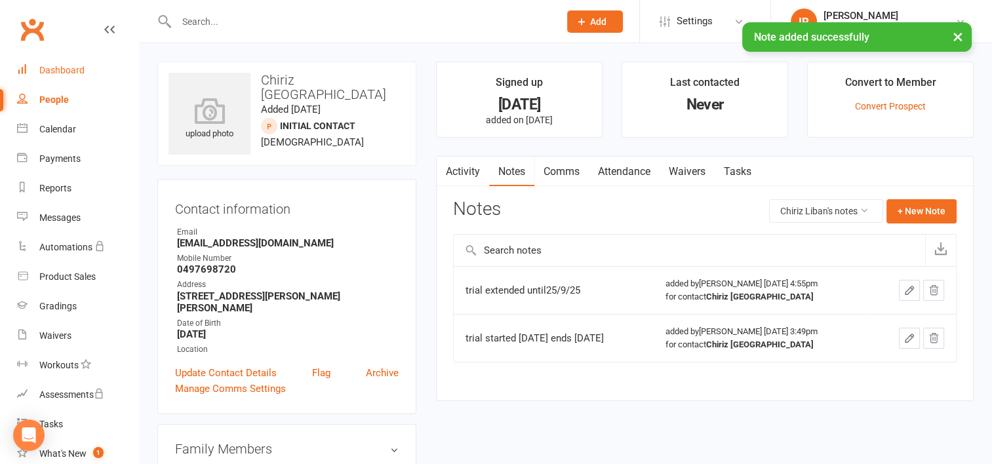
click at [47, 69] on div "Dashboard" at bounding box center [61, 70] width 45 height 10
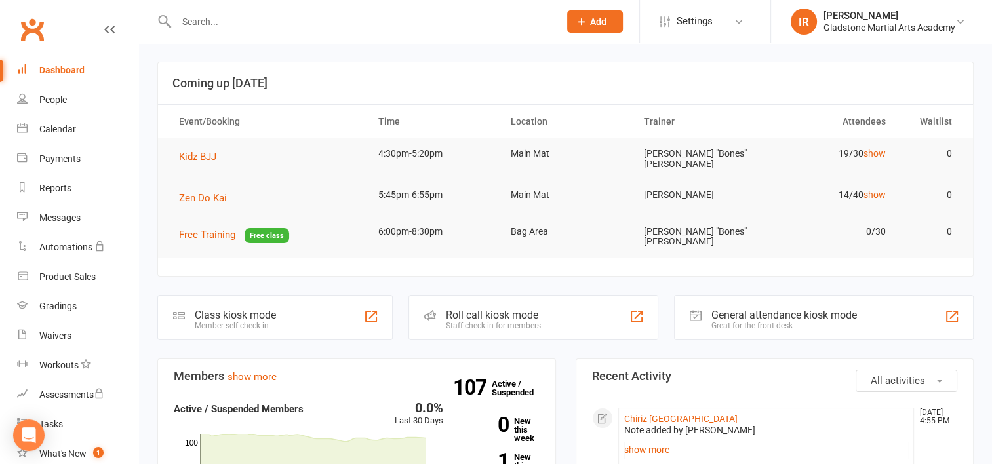
click at [210, 17] on input "text" at bounding box center [362, 21] width 378 height 18
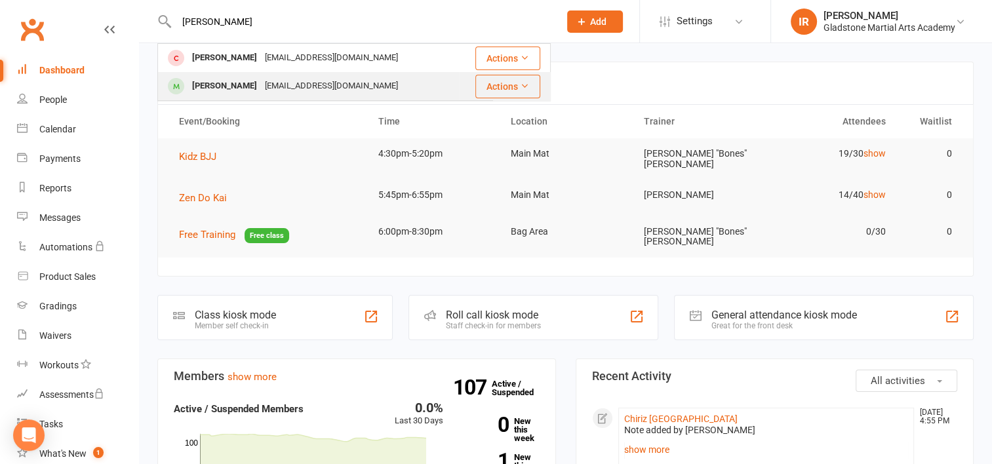
type input "[PERSON_NAME]"
click at [222, 85] on div "[PERSON_NAME]" at bounding box center [224, 86] width 73 height 19
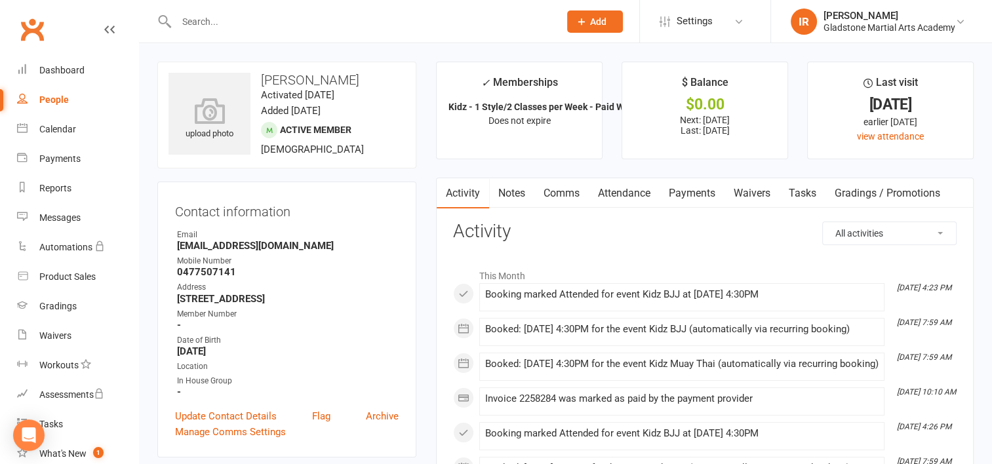
click at [701, 202] on link "Payments" at bounding box center [692, 193] width 65 height 30
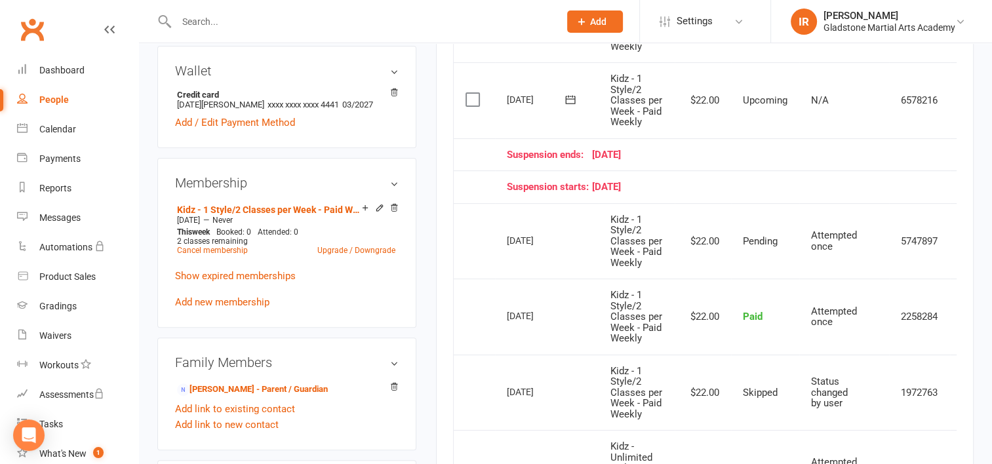
scroll to position [394, 0]
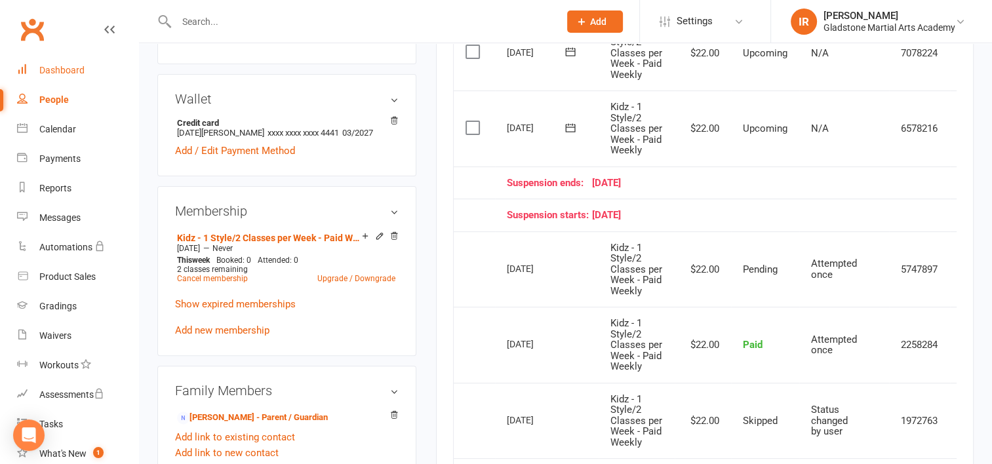
click at [63, 69] on div "Dashboard" at bounding box center [61, 70] width 45 height 10
